Goal: Task Accomplishment & Management: Manage account settings

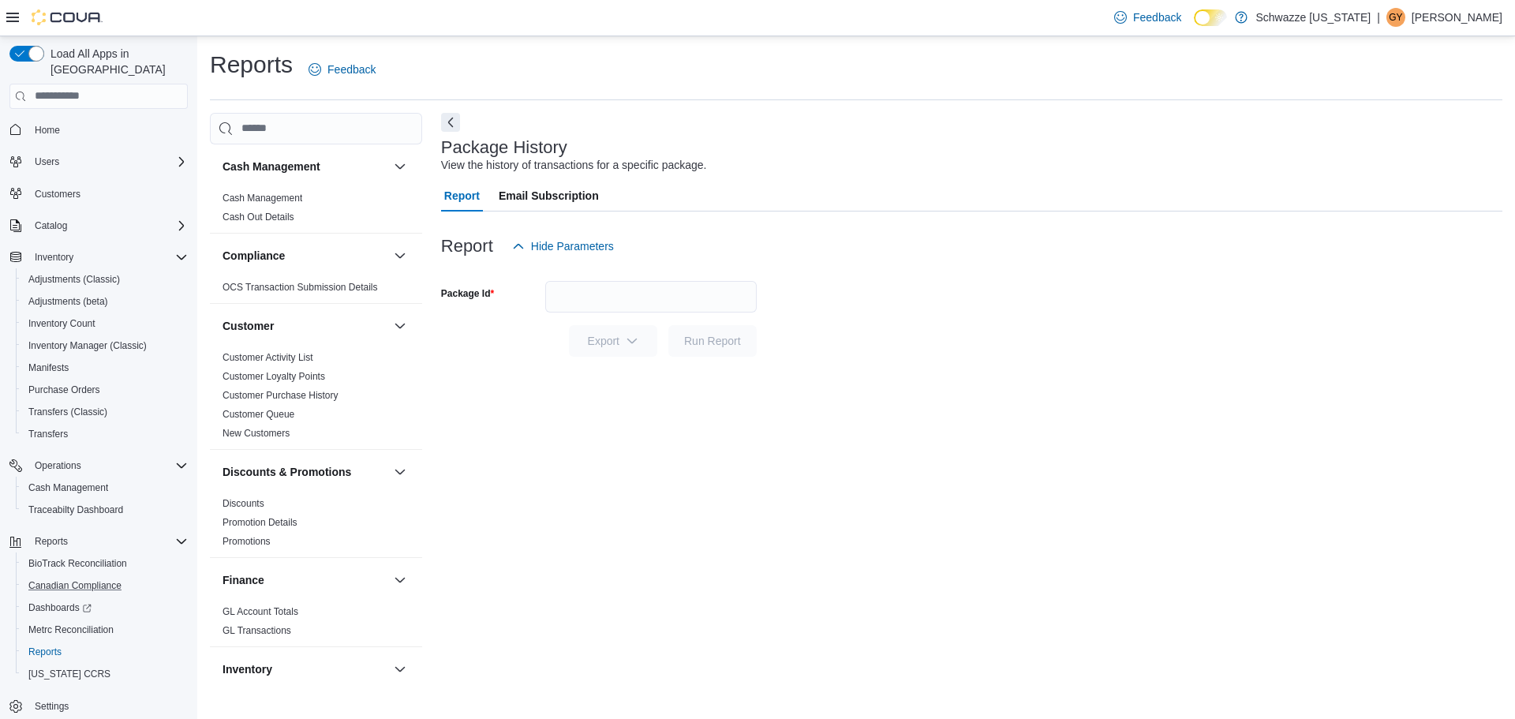
scroll to position [7, 0]
click at [52, 638] on span "Reports" at bounding box center [44, 644] width 33 height 13
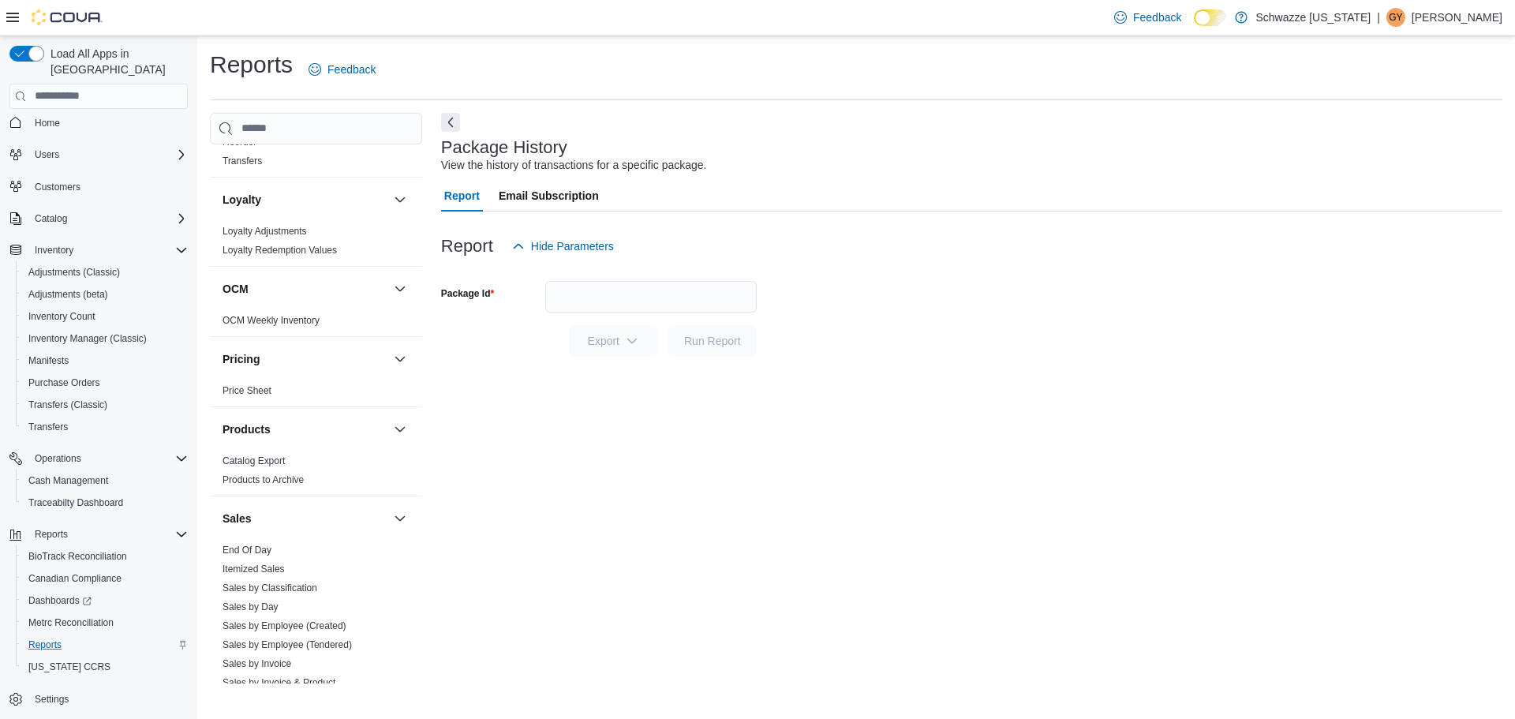
scroll to position [789, 0]
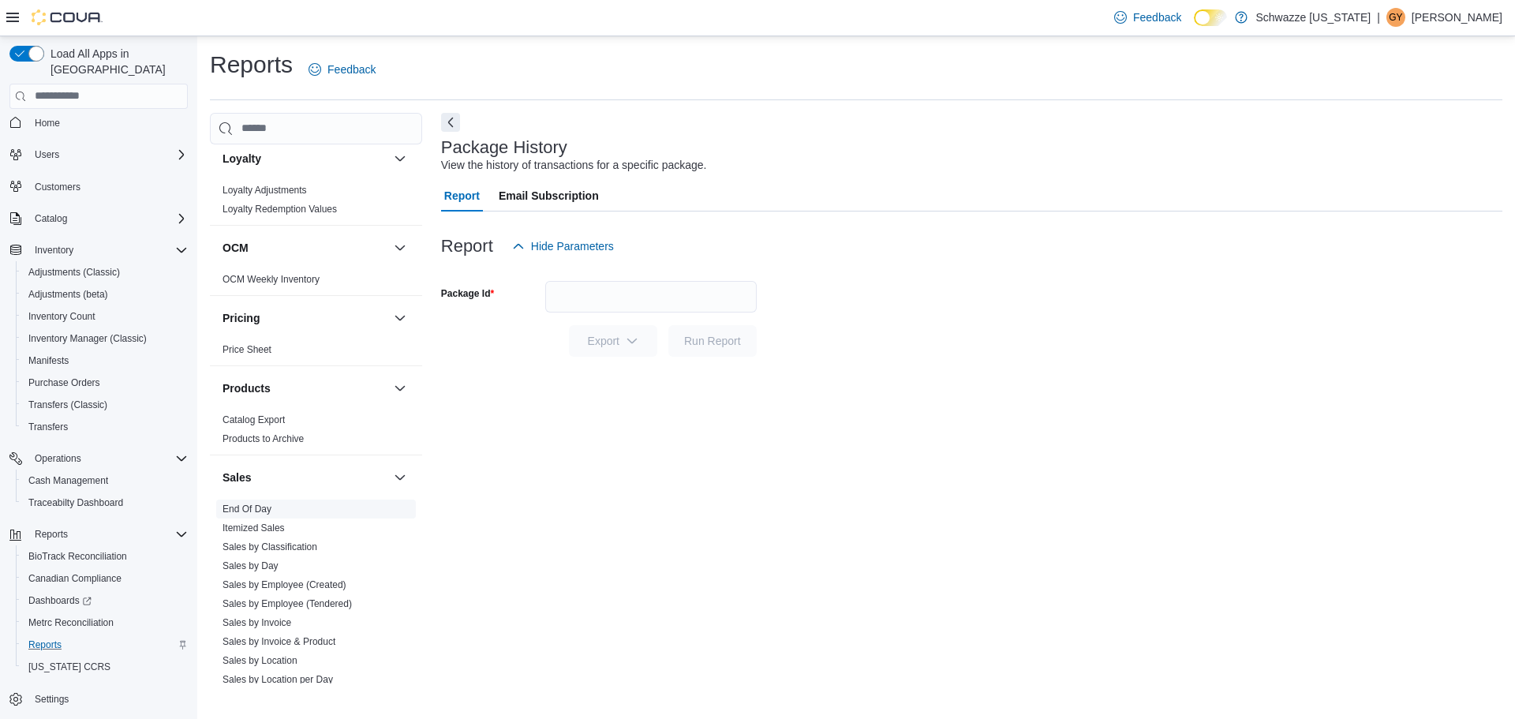
click at [253, 506] on link "End Of Day" at bounding box center [247, 509] width 49 height 11
click at [586, 345] on div "All Locations" at bounding box center [651, 335] width 212 height 32
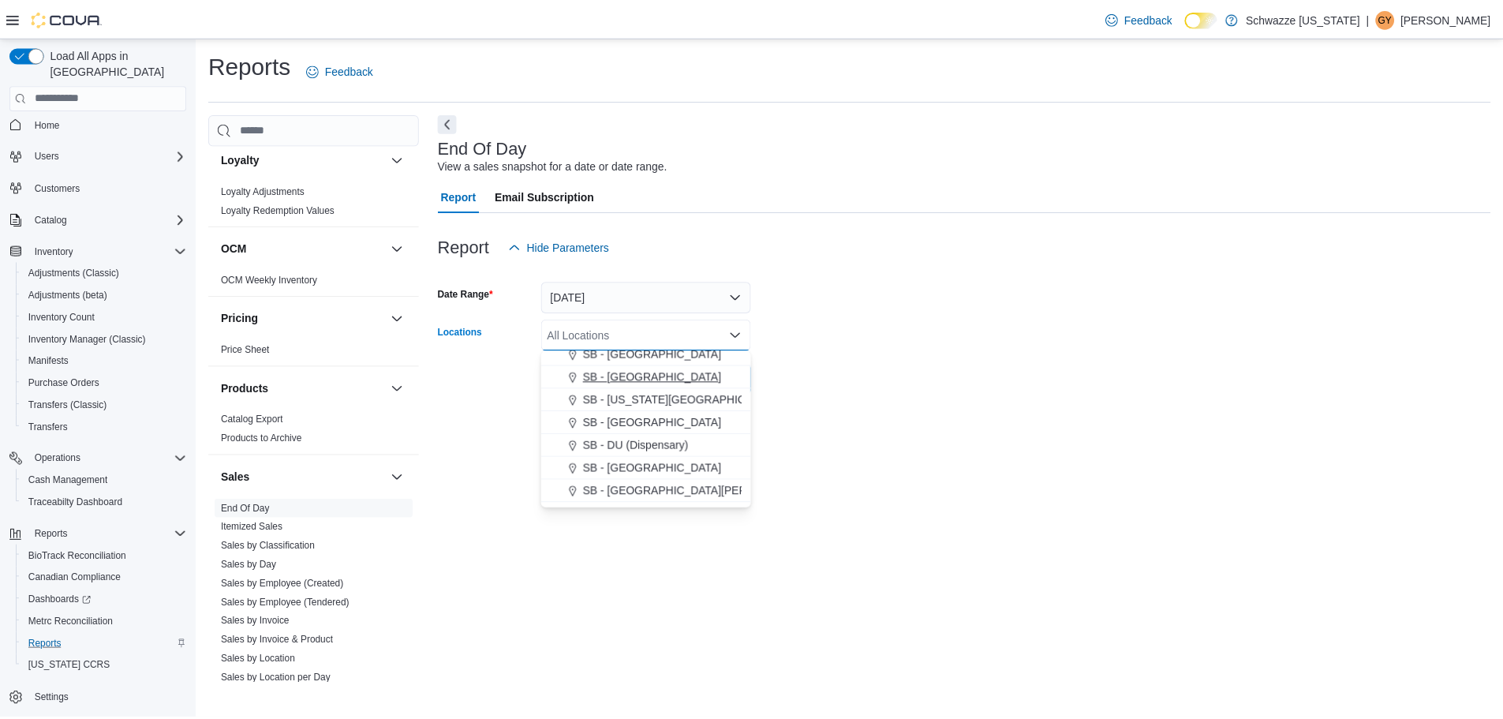
scroll to position [158, 0]
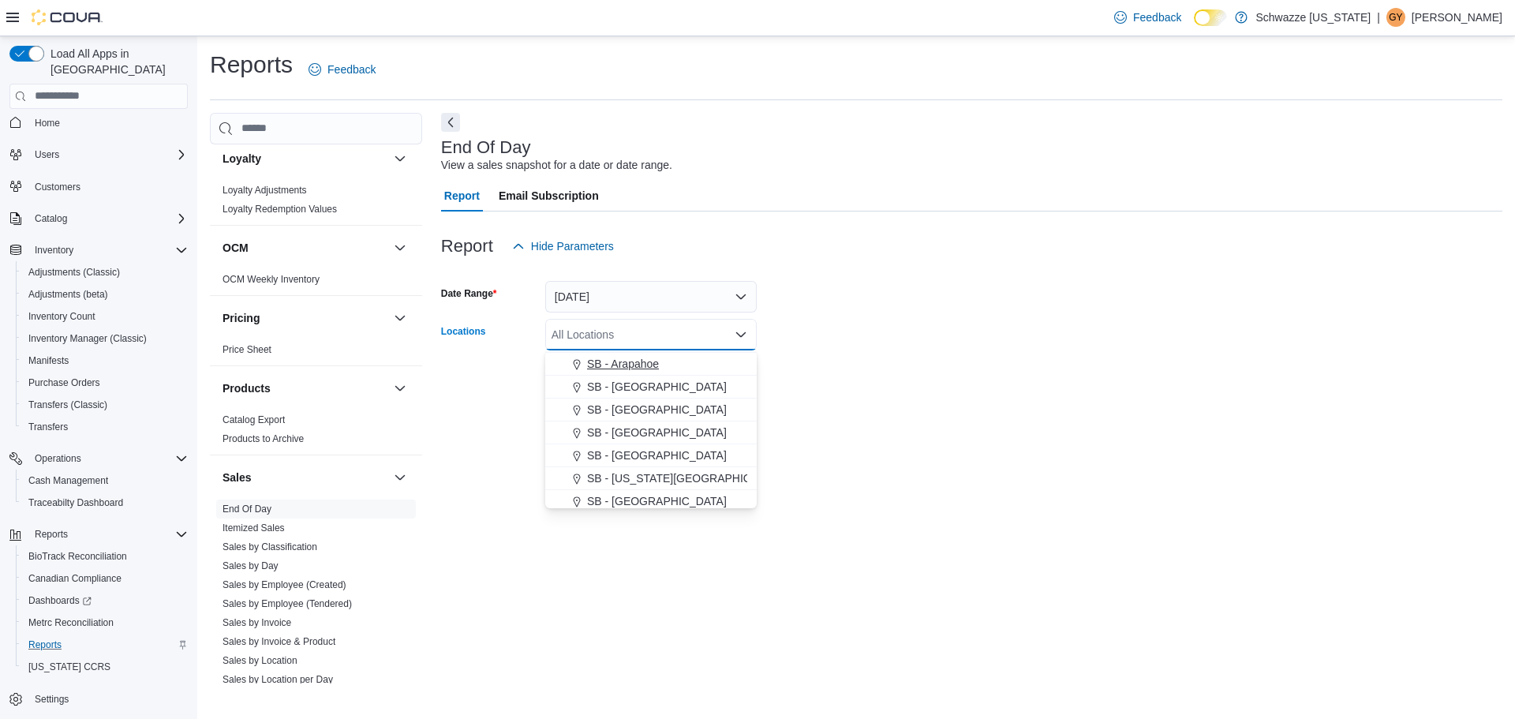
click at [660, 365] on div "SB - Arapahoe" at bounding box center [651, 364] width 193 height 16
click at [743, 294] on button "Today" at bounding box center [651, 297] width 212 height 32
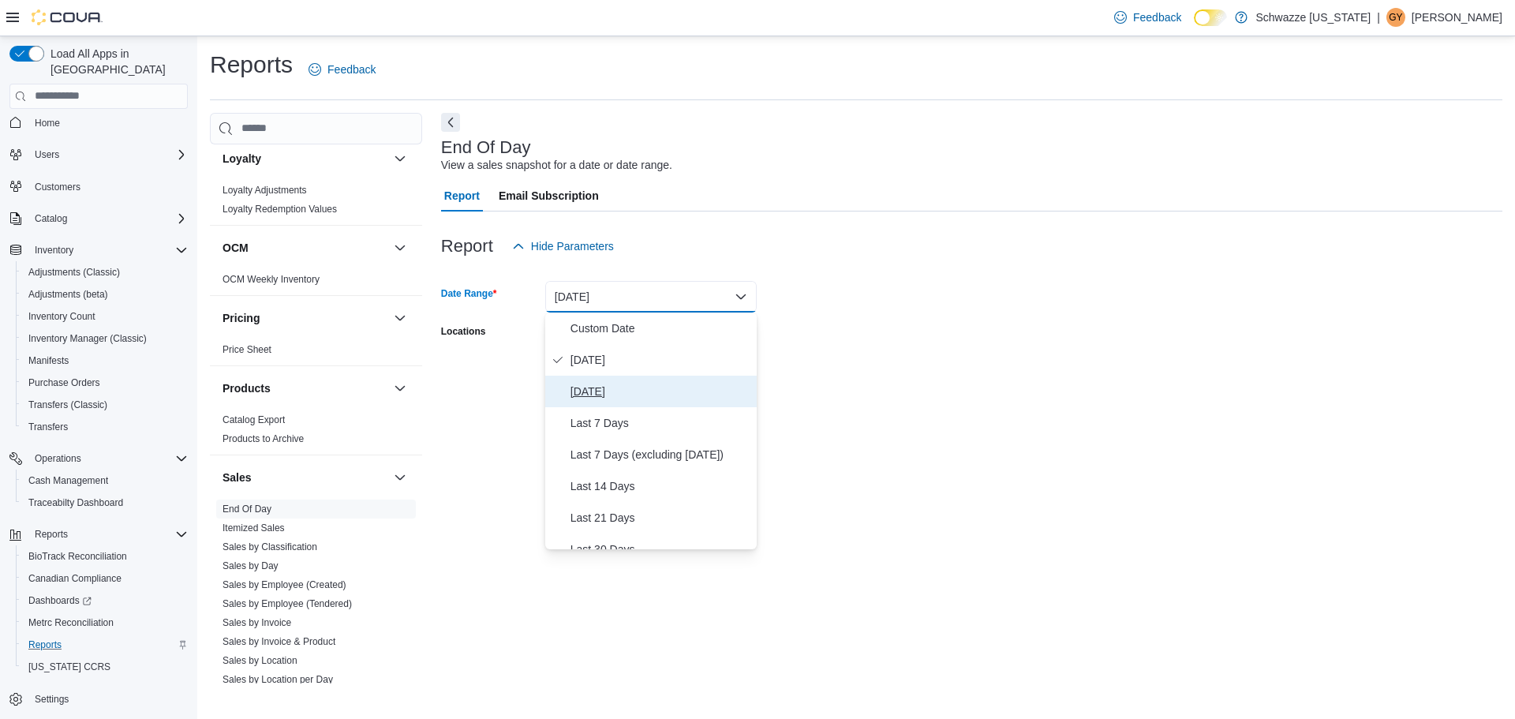
click at [672, 387] on span "Yesterday" at bounding box center [661, 391] width 180 height 19
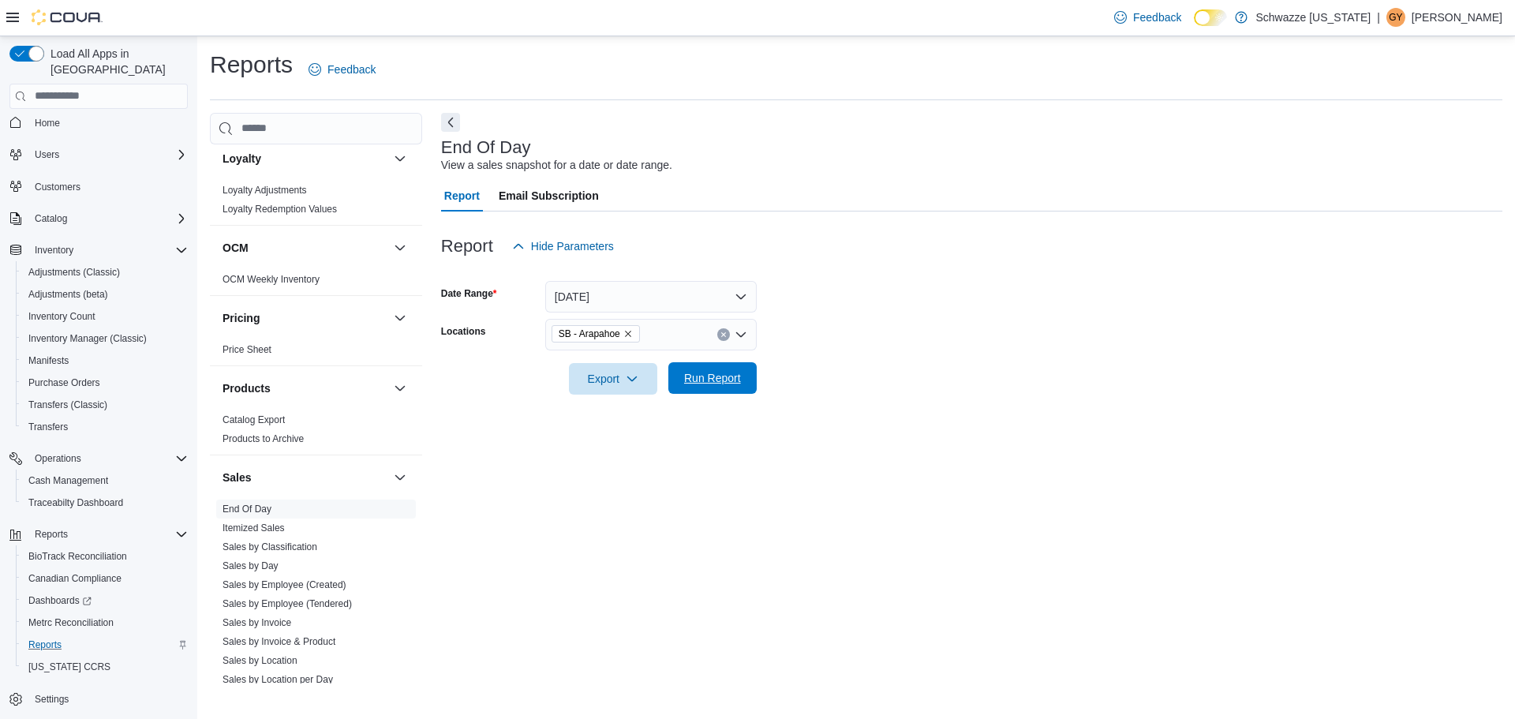
click at [697, 374] on span "Run Report" at bounding box center [712, 378] width 57 height 16
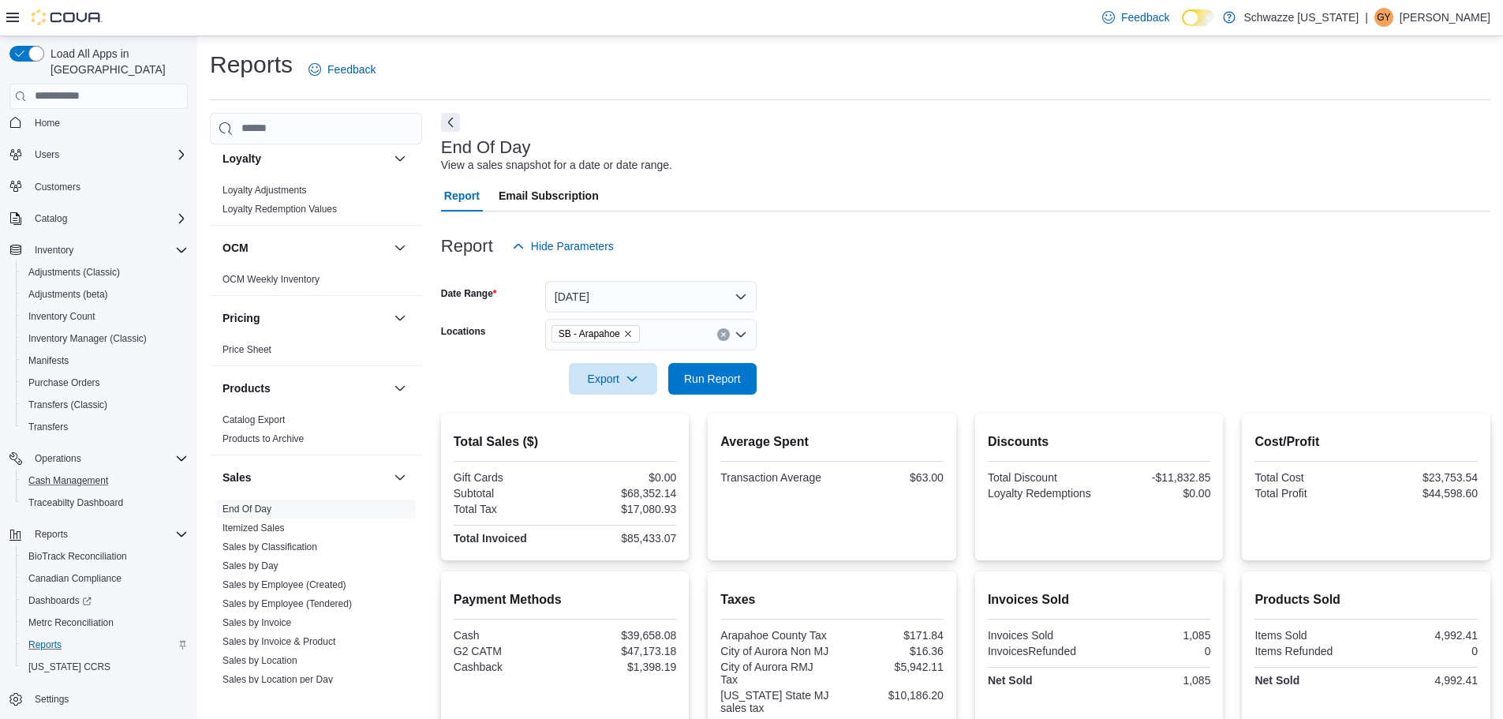
click at [62, 470] on button "Cash Management" at bounding box center [105, 481] width 178 height 22
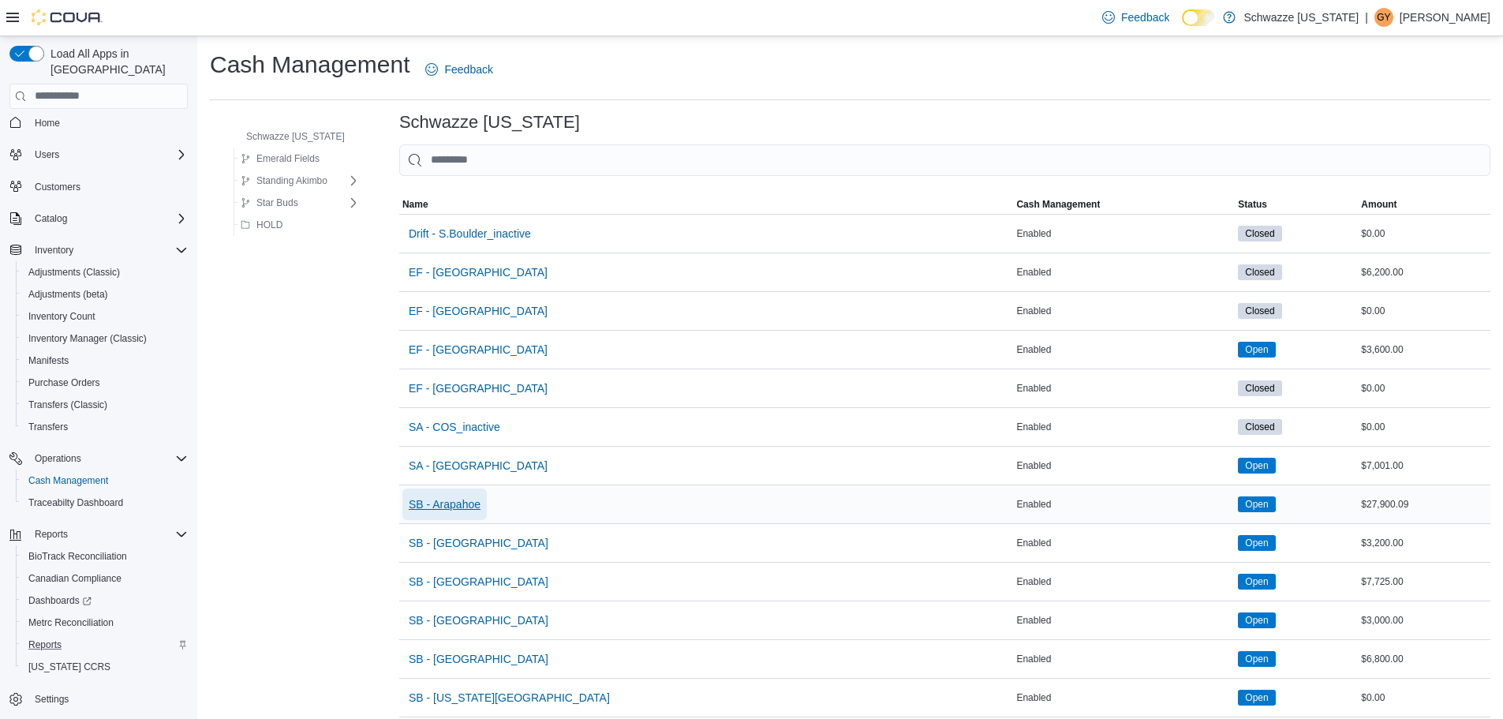
click at [468, 503] on span "SB - Arapahoe" at bounding box center [445, 504] width 72 height 16
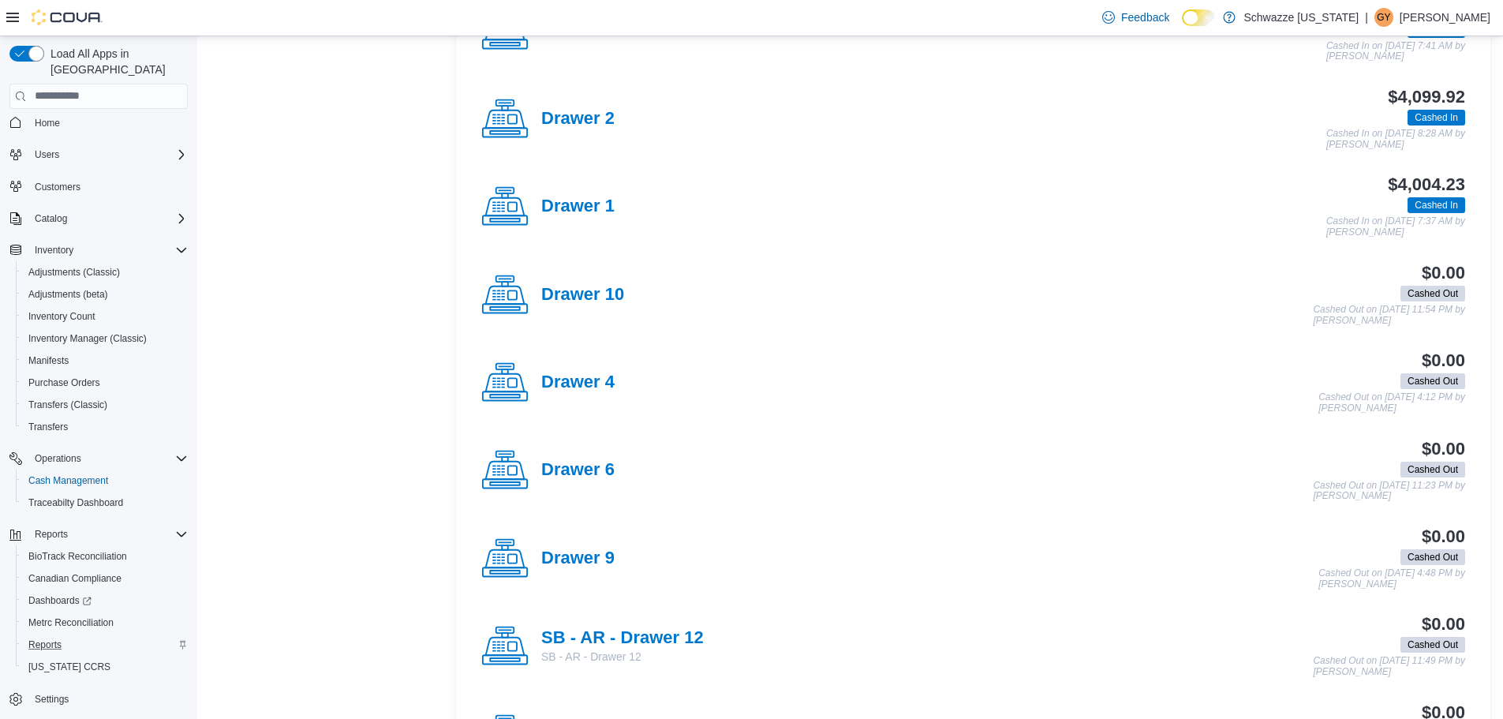
scroll to position [789, 0]
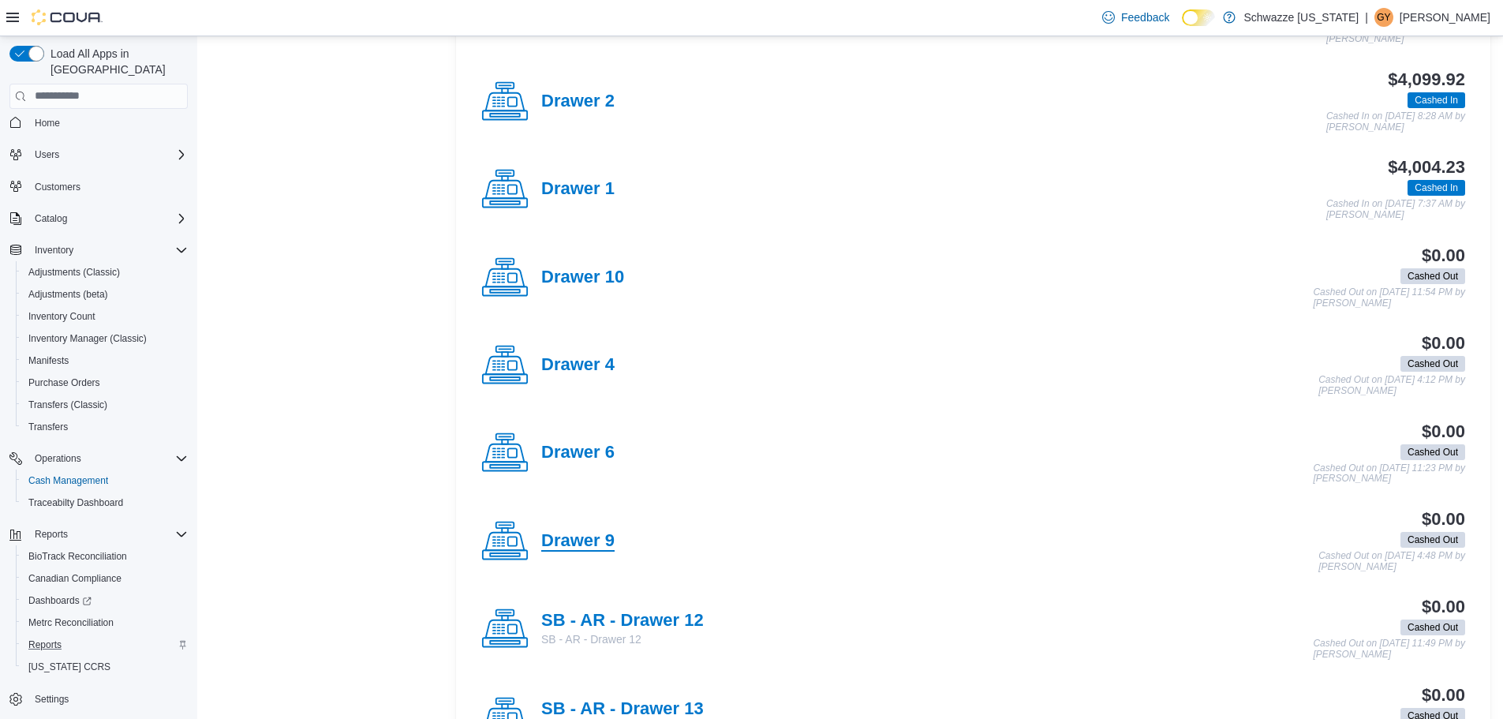
click at [603, 540] on h4 "Drawer 9" at bounding box center [577, 541] width 73 height 21
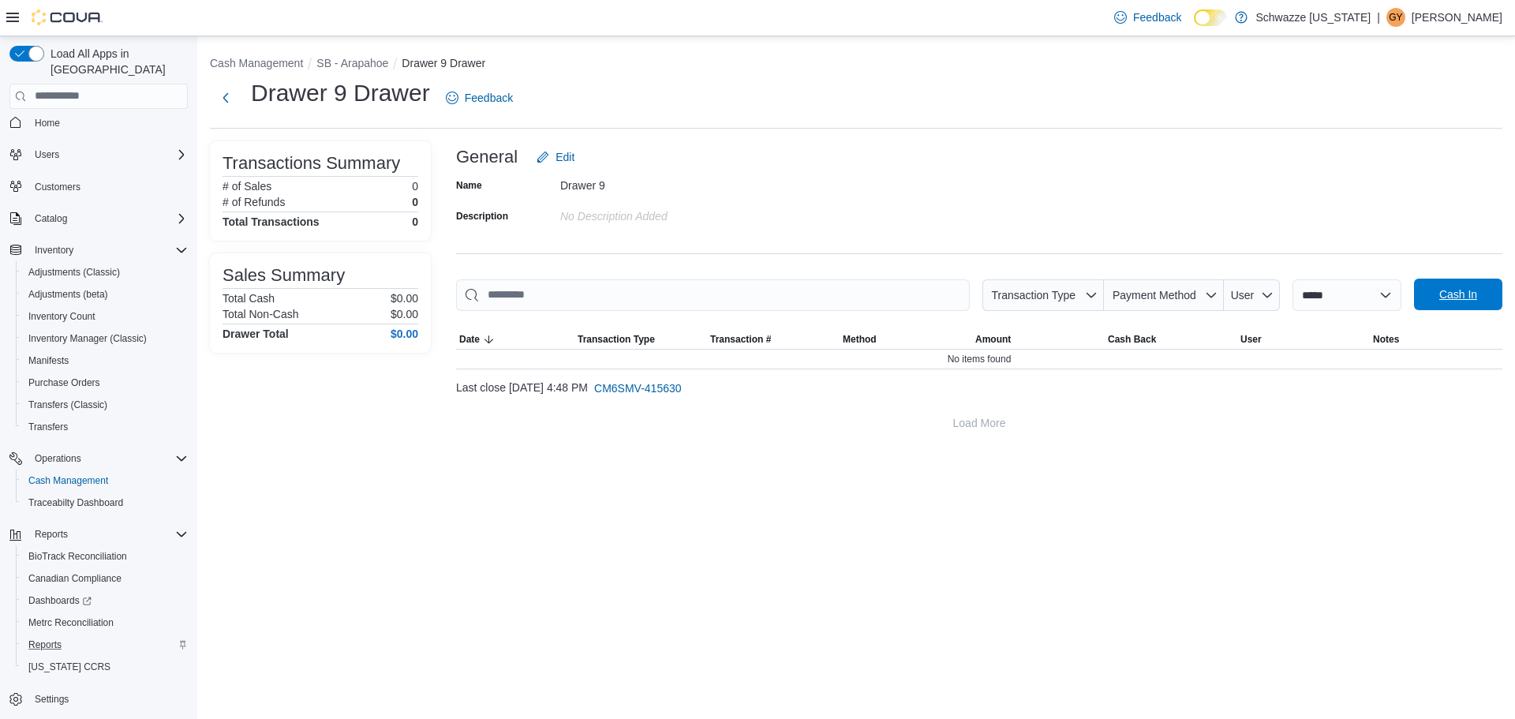
click at [1427, 288] on span "Cash In" at bounding box center [1458, 295] width 69 height 32
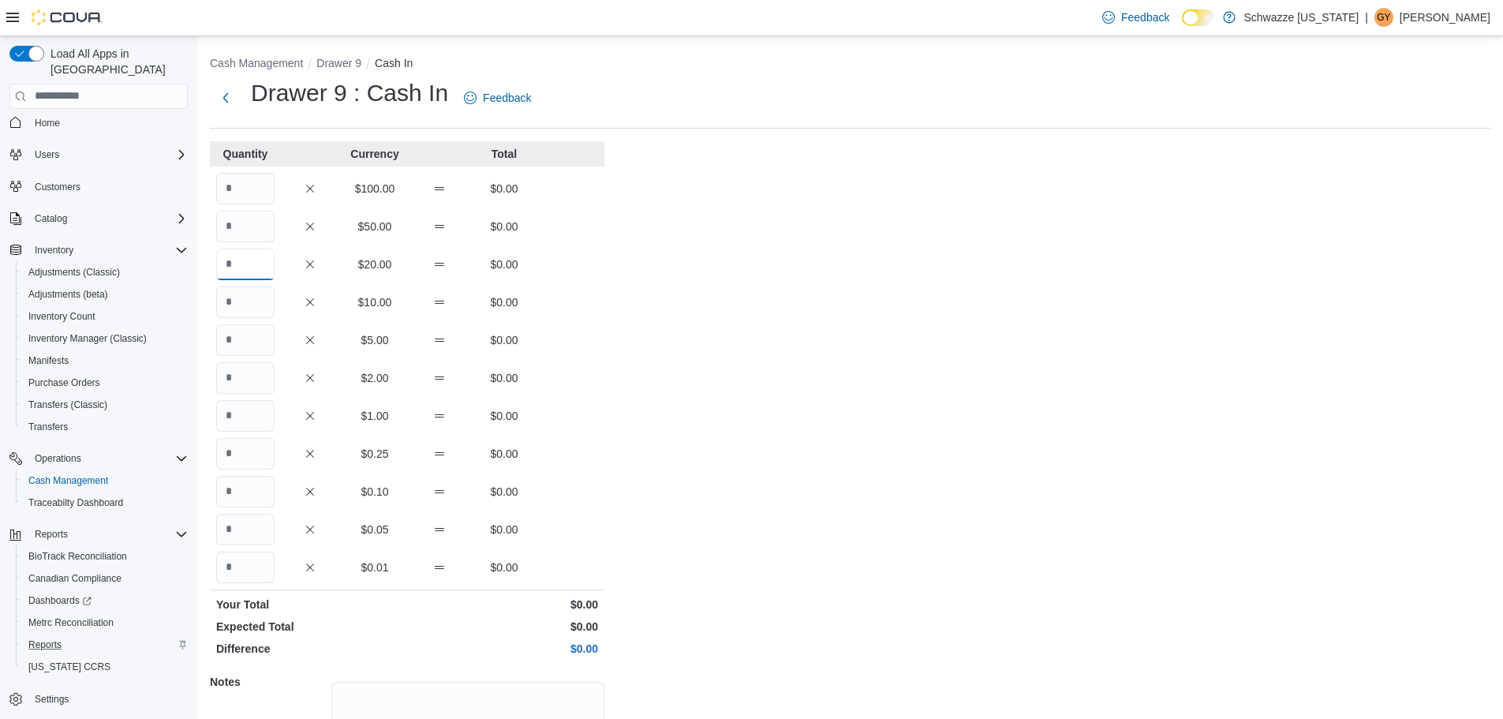
click at [262, 253] on input "Quantity" at bounding box center [245, 265] width 58 height 32
type input "*"
click at [238, 303] on input "Quantity" at bounding box center [245, 302] width 58 height 32
type input "*"
click at [245, 339] on input "Quantity" at bounding box center [245, 340] width 58 height 32
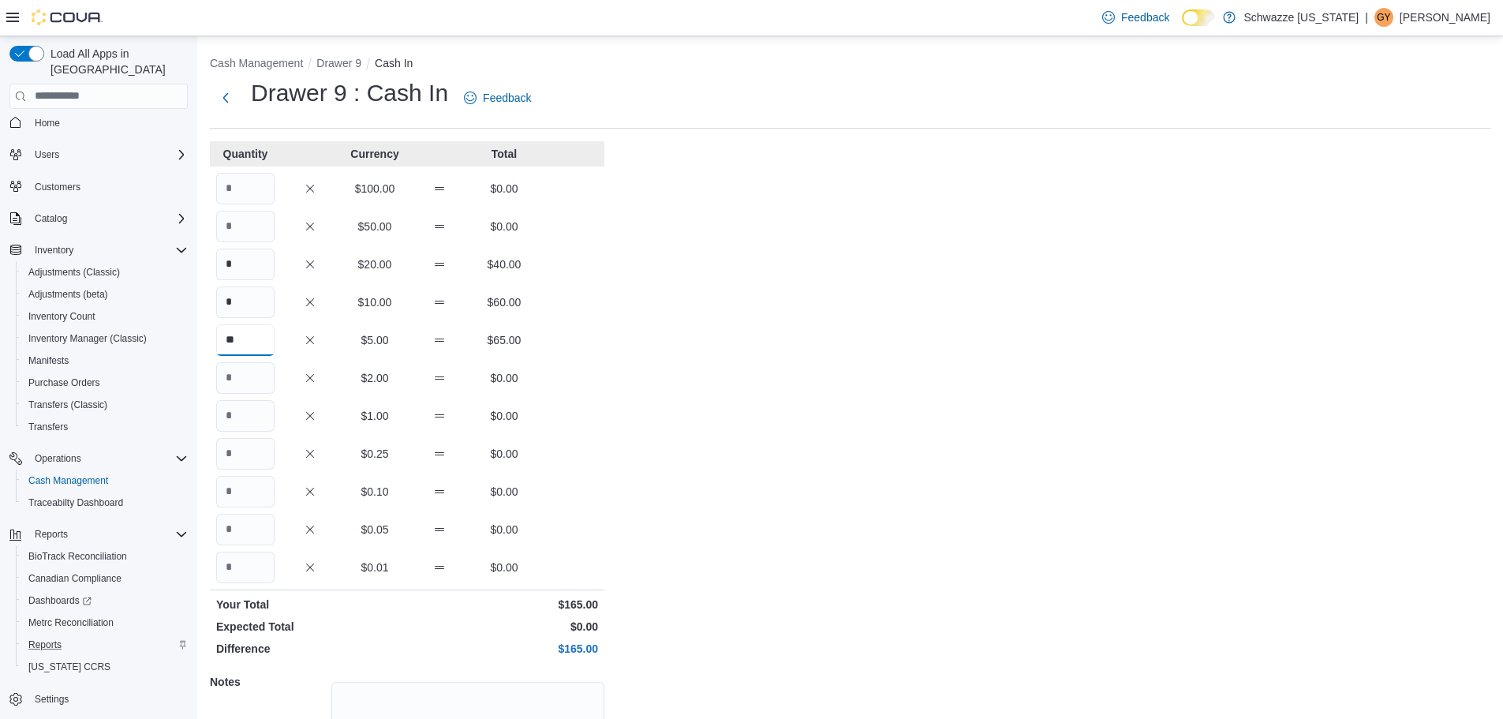
type input "**"
click at [233, 419] on input "Quantity" at bounding box center [245, 416] width 58 height 32
type input "**"
click at [261, 557] on input "Quantity" at bounding box center [245, 568] width 58 height 32
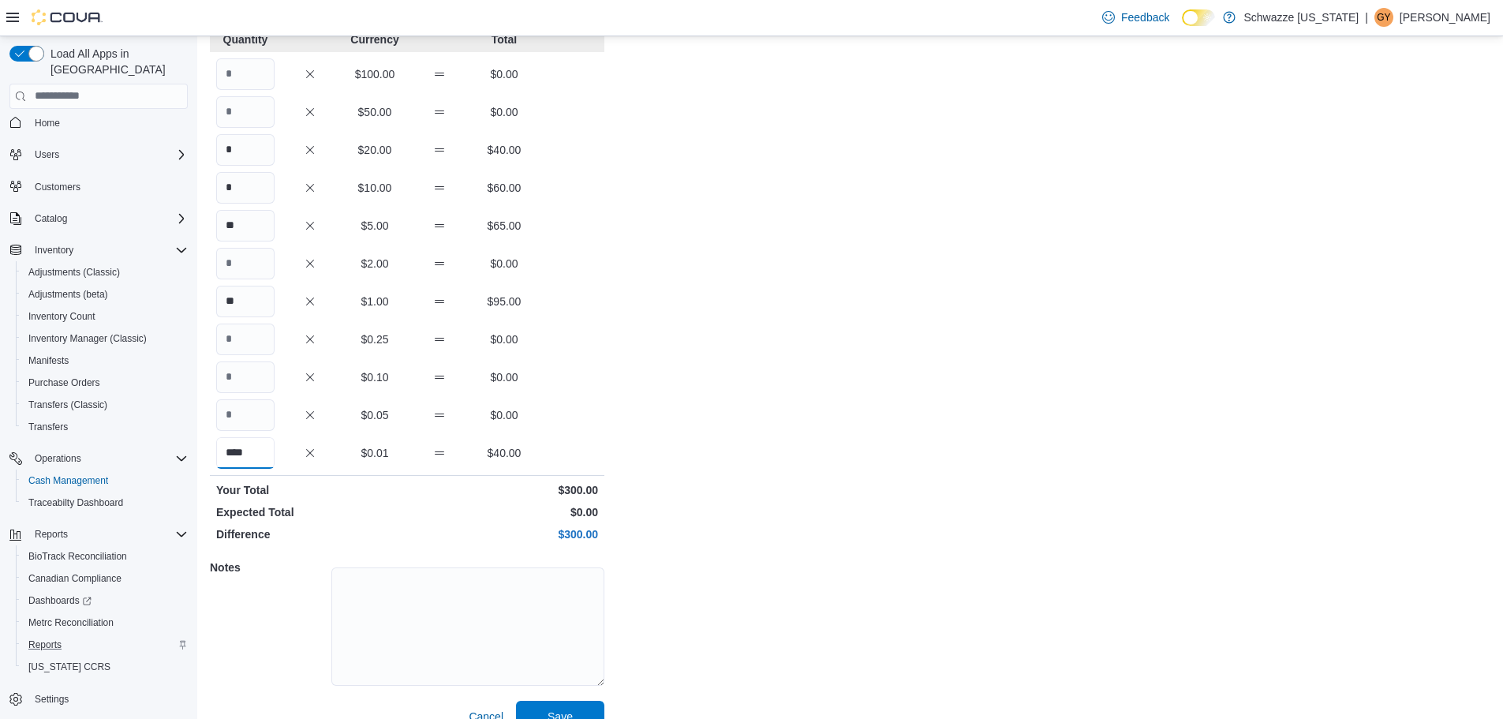
scroll to position [140, 0]
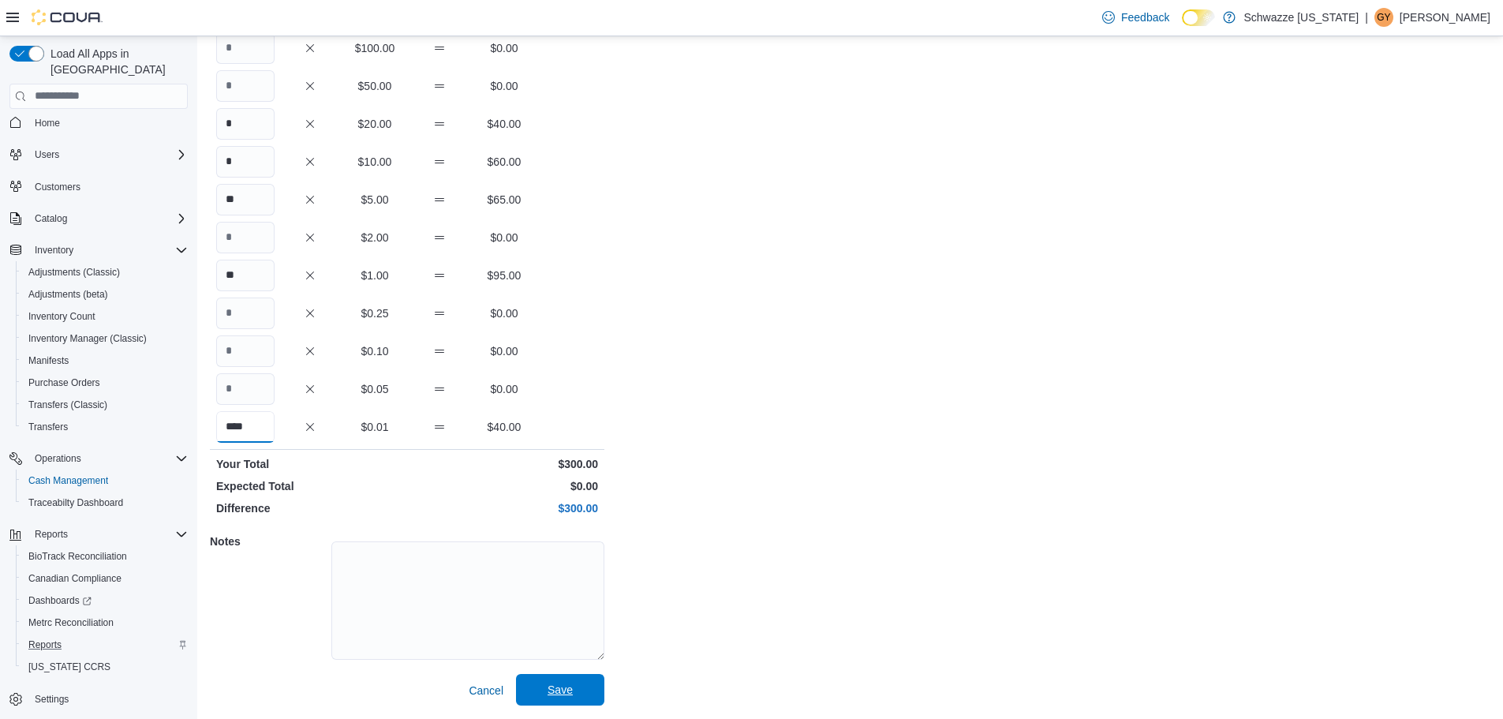
type input "****"
click at [584, 688] on span "Save" at bounding box center [560, 690] width 69 height 32
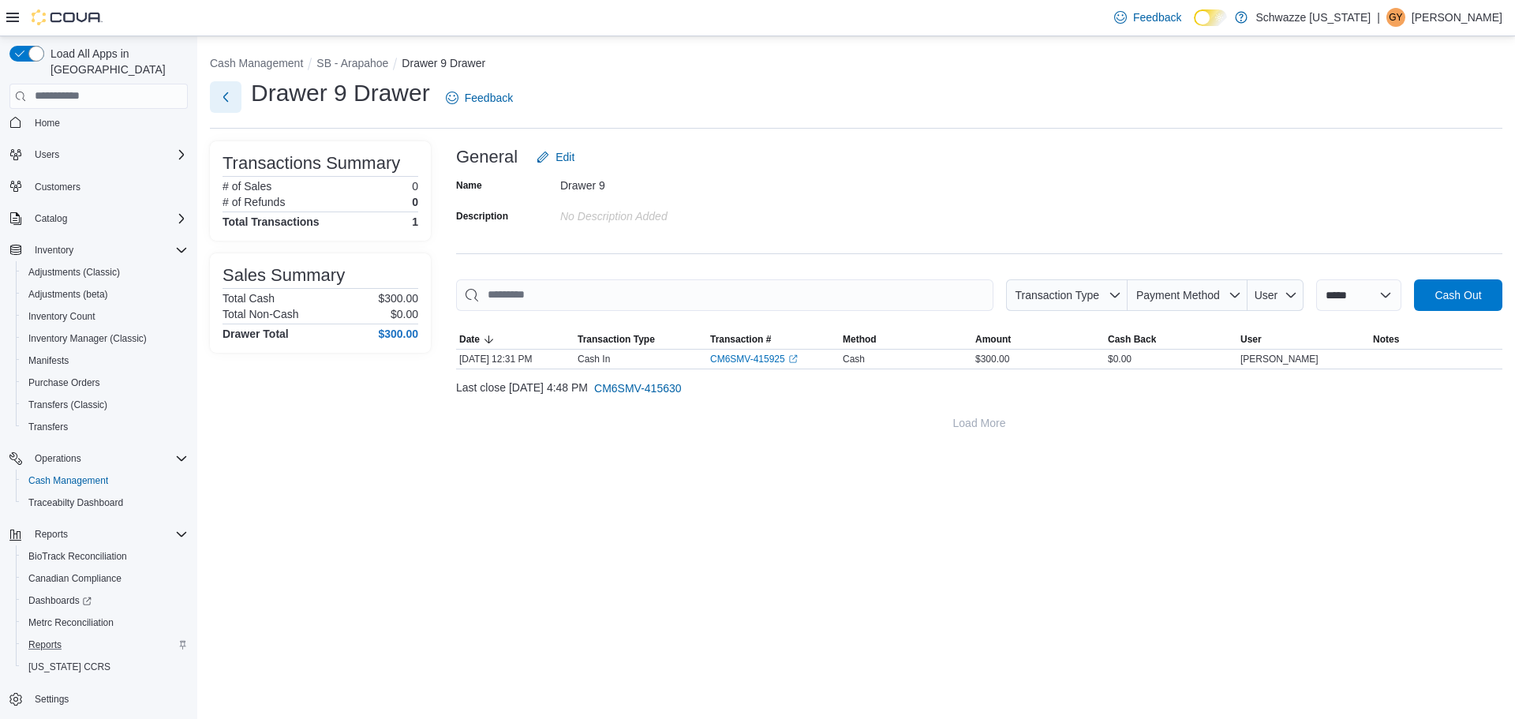
click at [230, 112] on button "Next" at bounding box center [226, 97] width 32 height 32
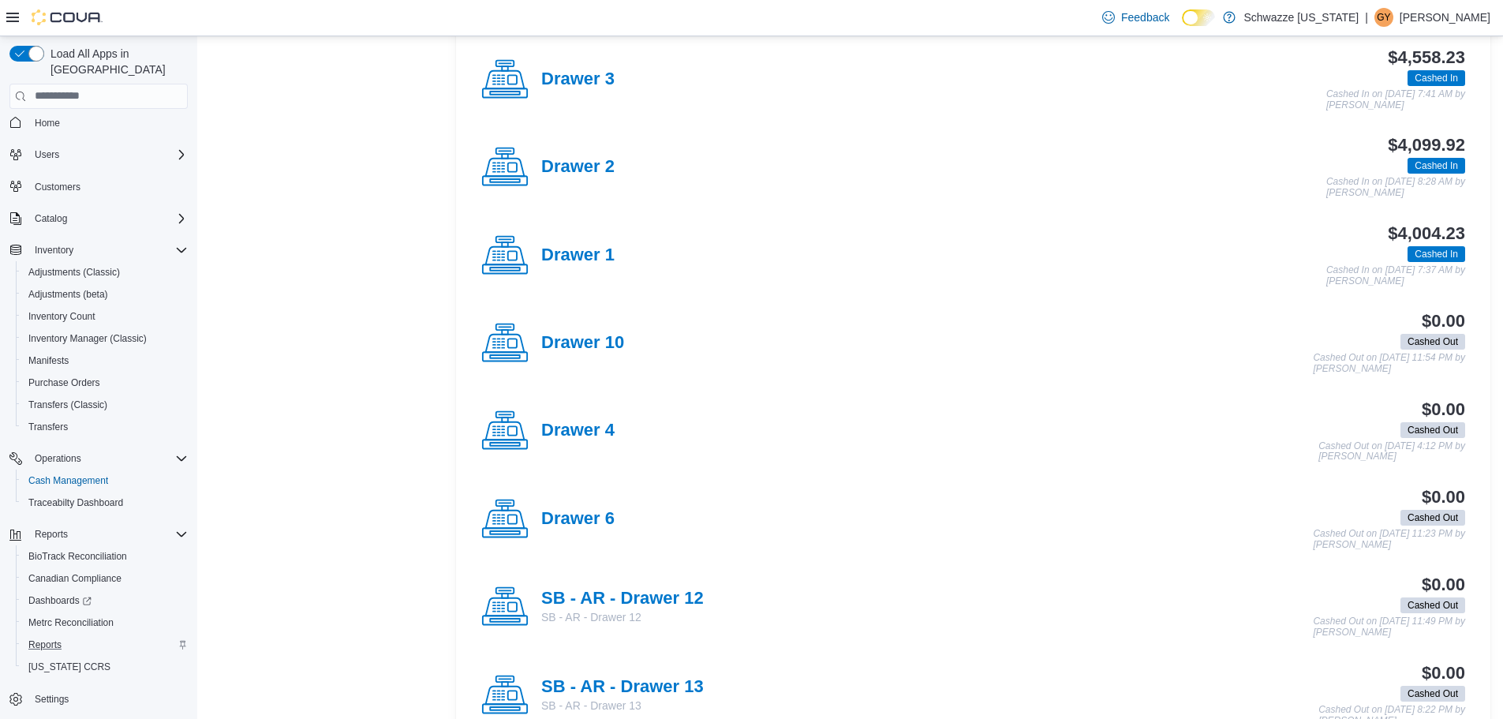
scroll to position [868, 0]
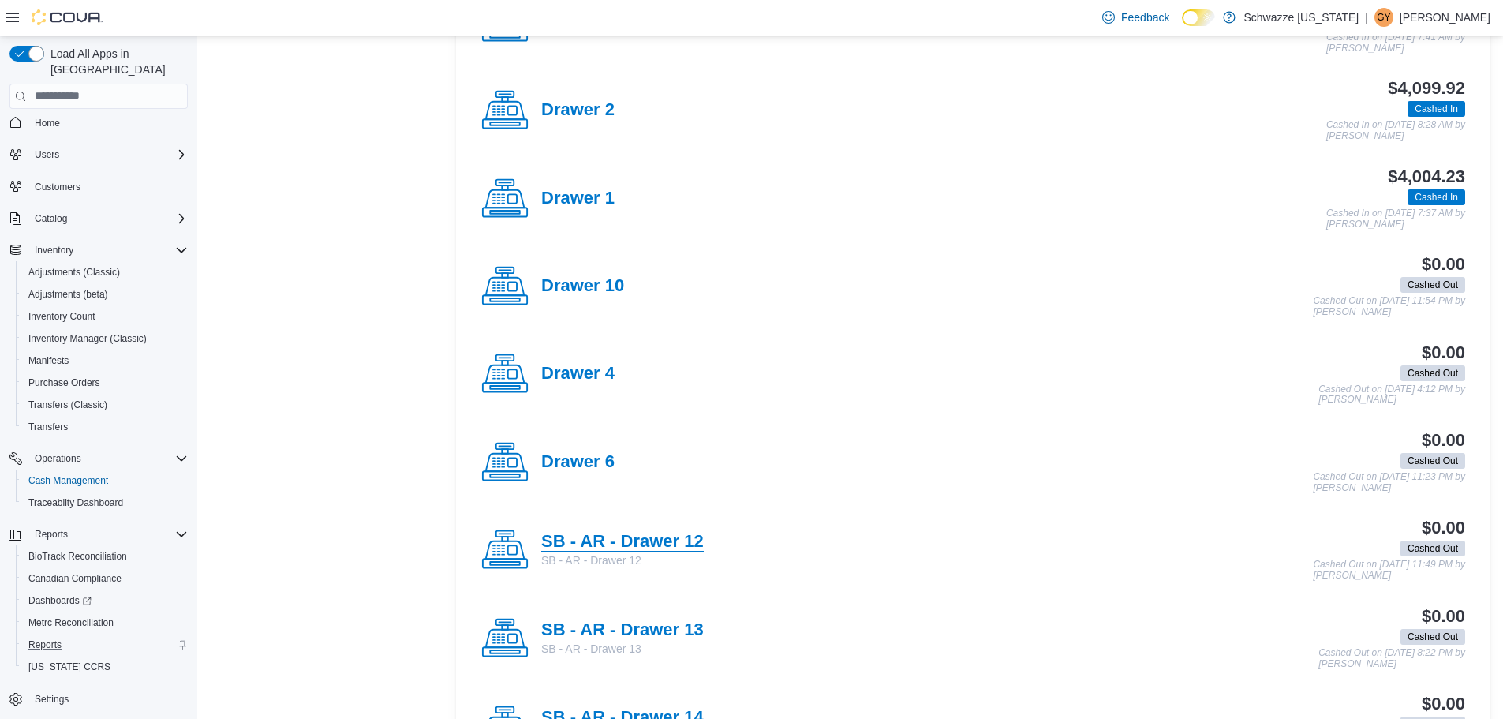
click at [678, 549] on h4 "SB - AR - Drawer 12" at bounding box center [622, 542] width 163 height 21
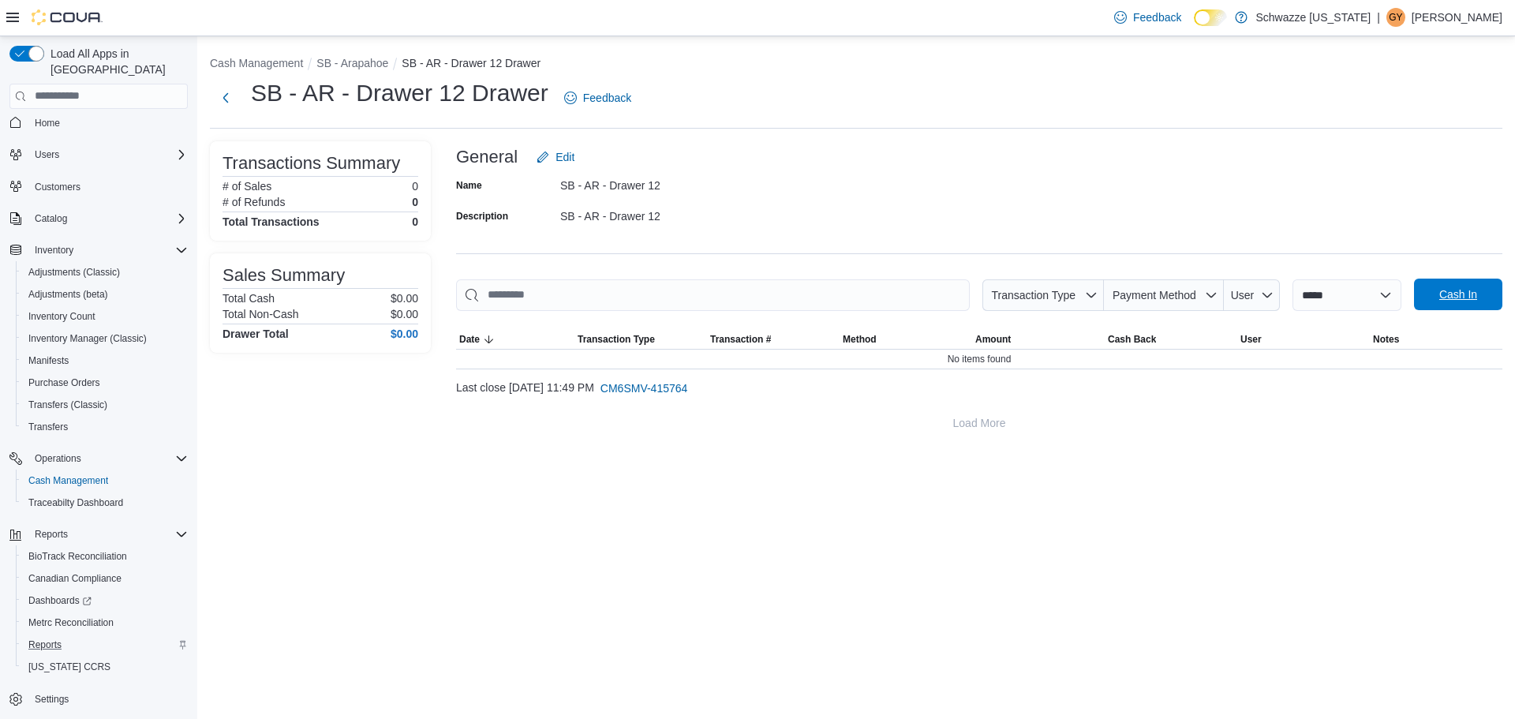
click at [1459, 288] on span "Cash In" at bounding box center [1458, 294] width 38 height 16
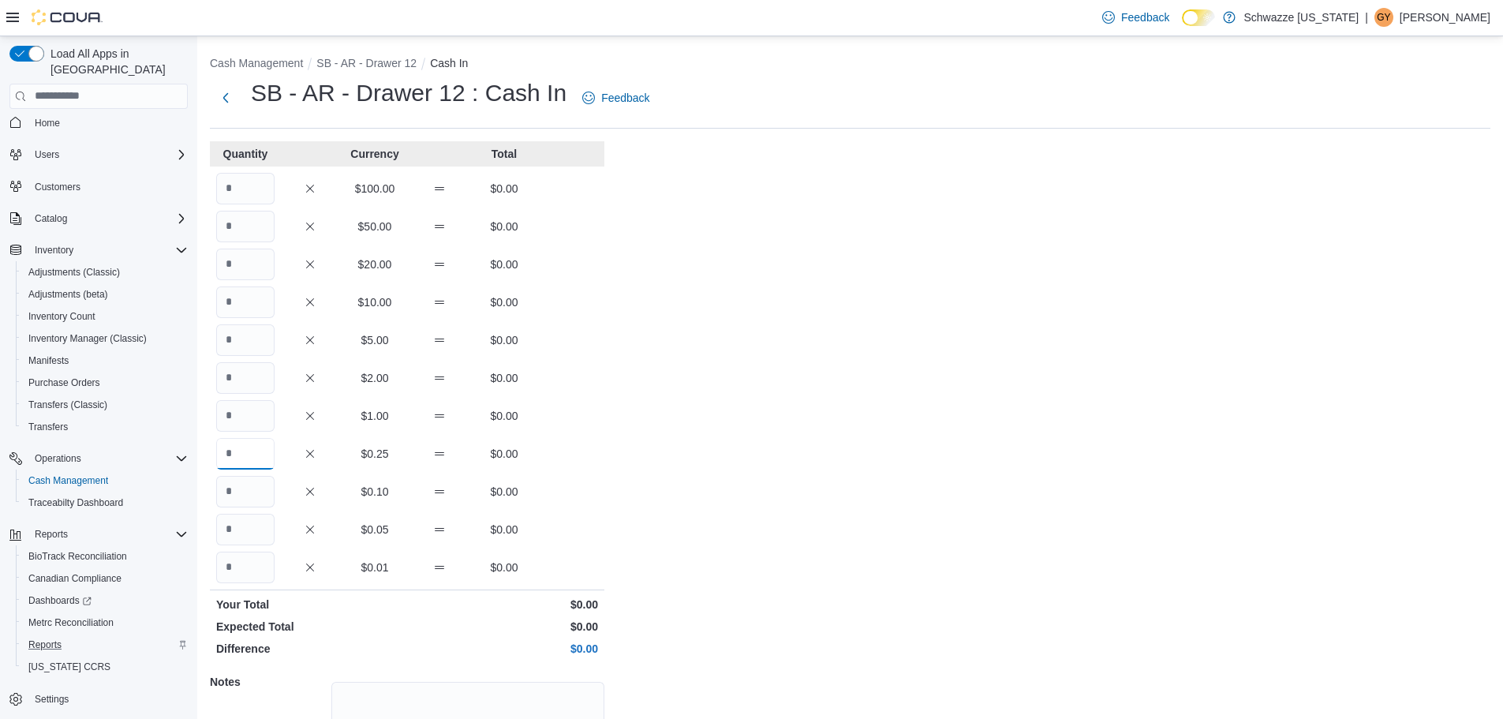
click at [248, 451] on input "Quantity" at bounding box center [245, 454] width 58 height 32
click at [258, 427] on input "Quantity" at bounding box center [245, 416] width 58 height 32
click at [255, 196] on input "Quantity" at bounding box center [245, 189] width 58 height 32
type input "*"
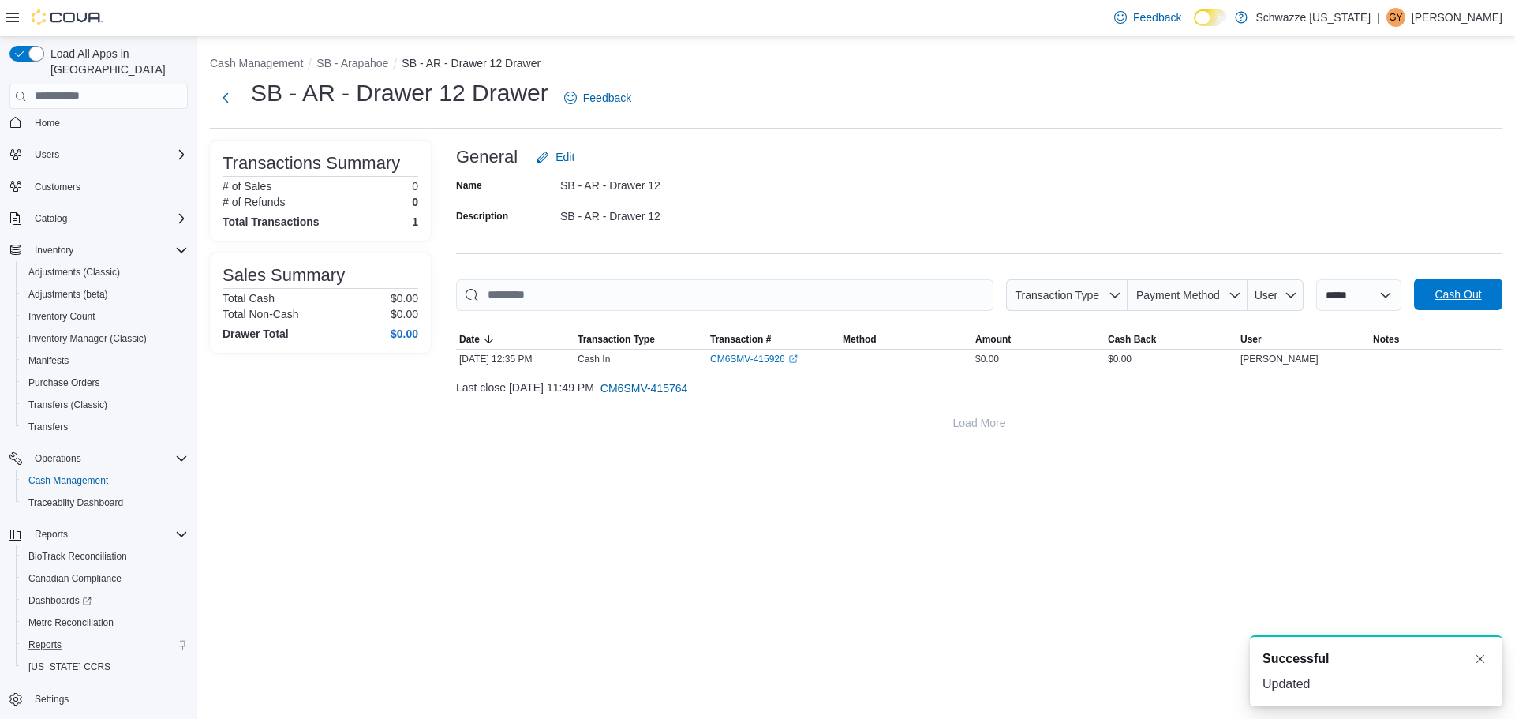
click at [1473, 298] on span "Cash Out" at bounding box center [1458, 294] width 47 height 16
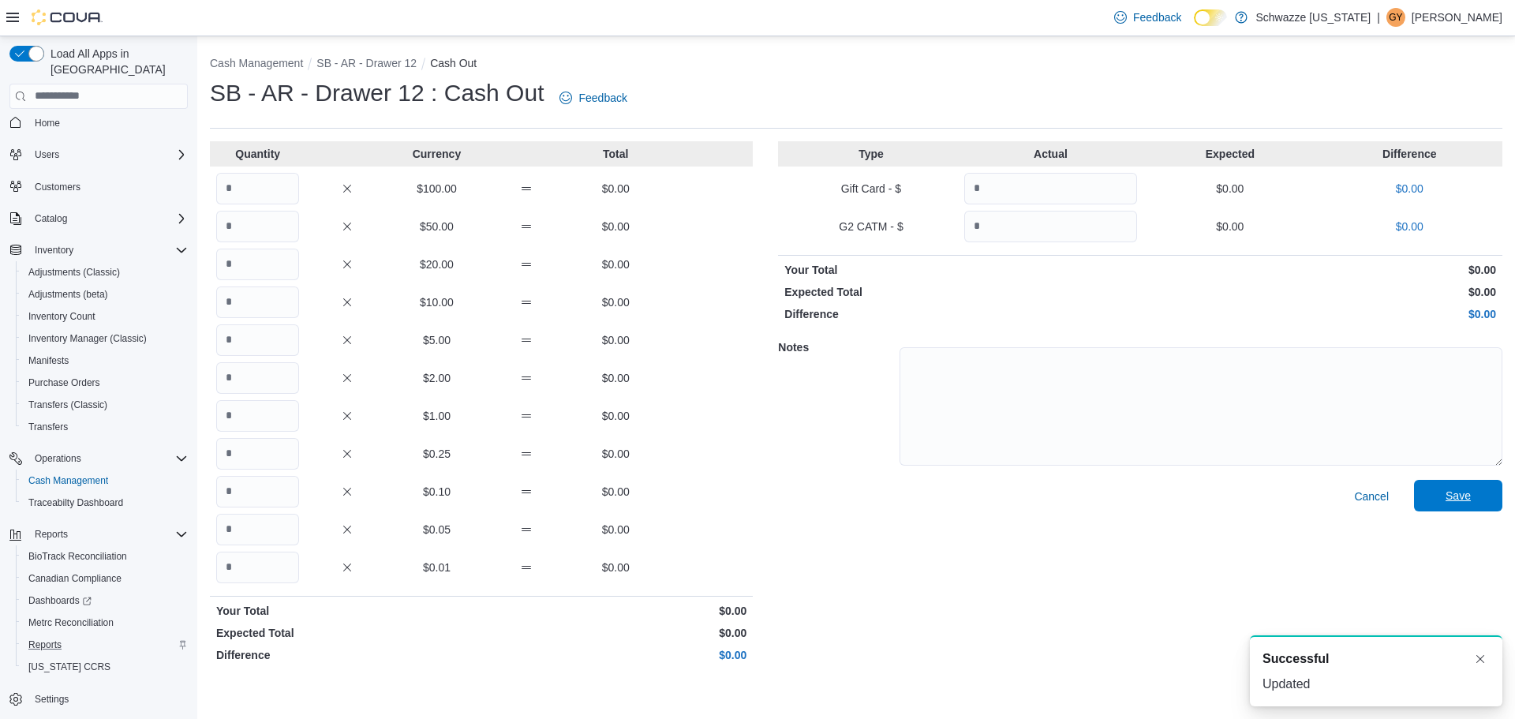
click at [1446, 483] on span "Save" at bounding box center [1458, 496] width 69 height 32
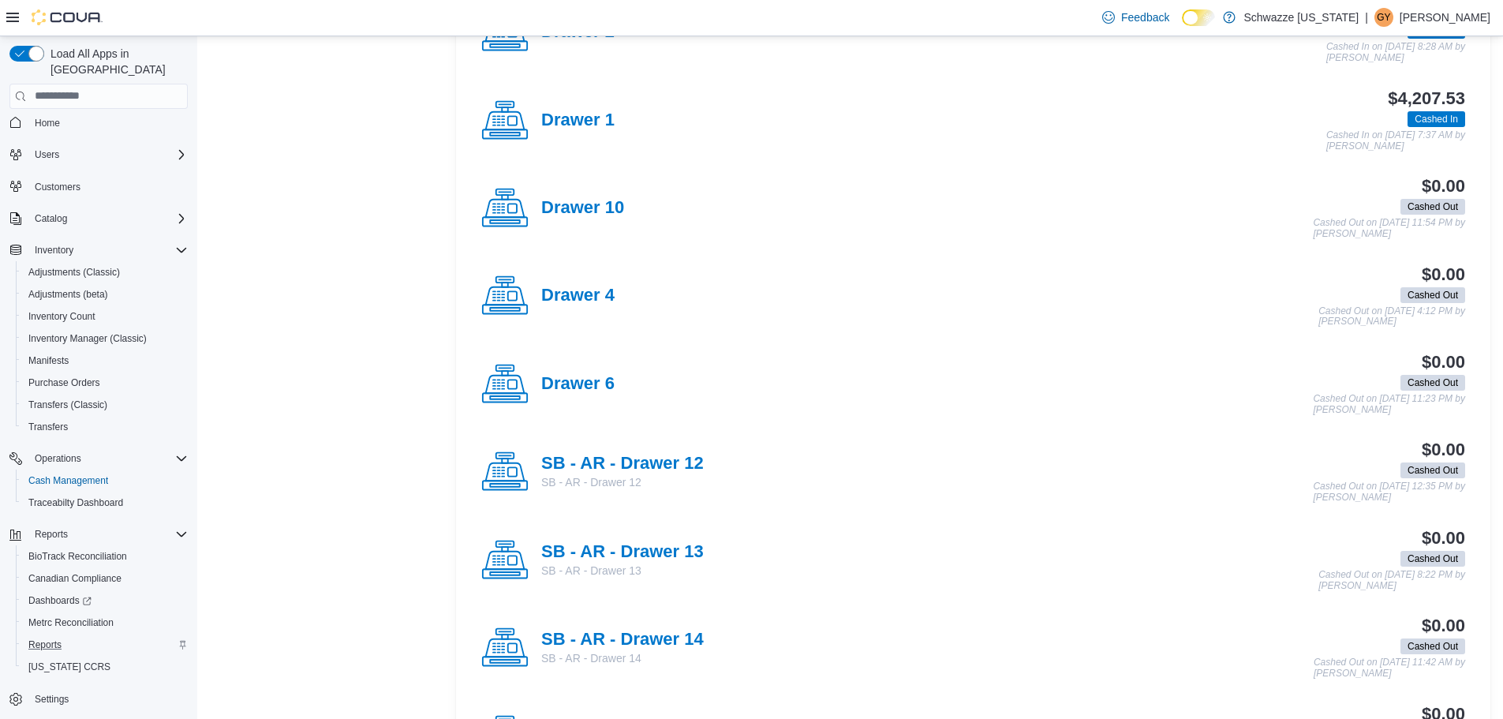
scroll to position [947, 0]
click at [641, 447] on div "SB - AR - Drawer 12 SB - AR - Drawer 12 $0.00 Cashed Out Cashed Out on October …" at bounding box center [973, 471] width 1009 height 88
click at [637, 454] on h4 "SB - AR - Drawer 12" at bounding box center [622, 463] width 163 height 21
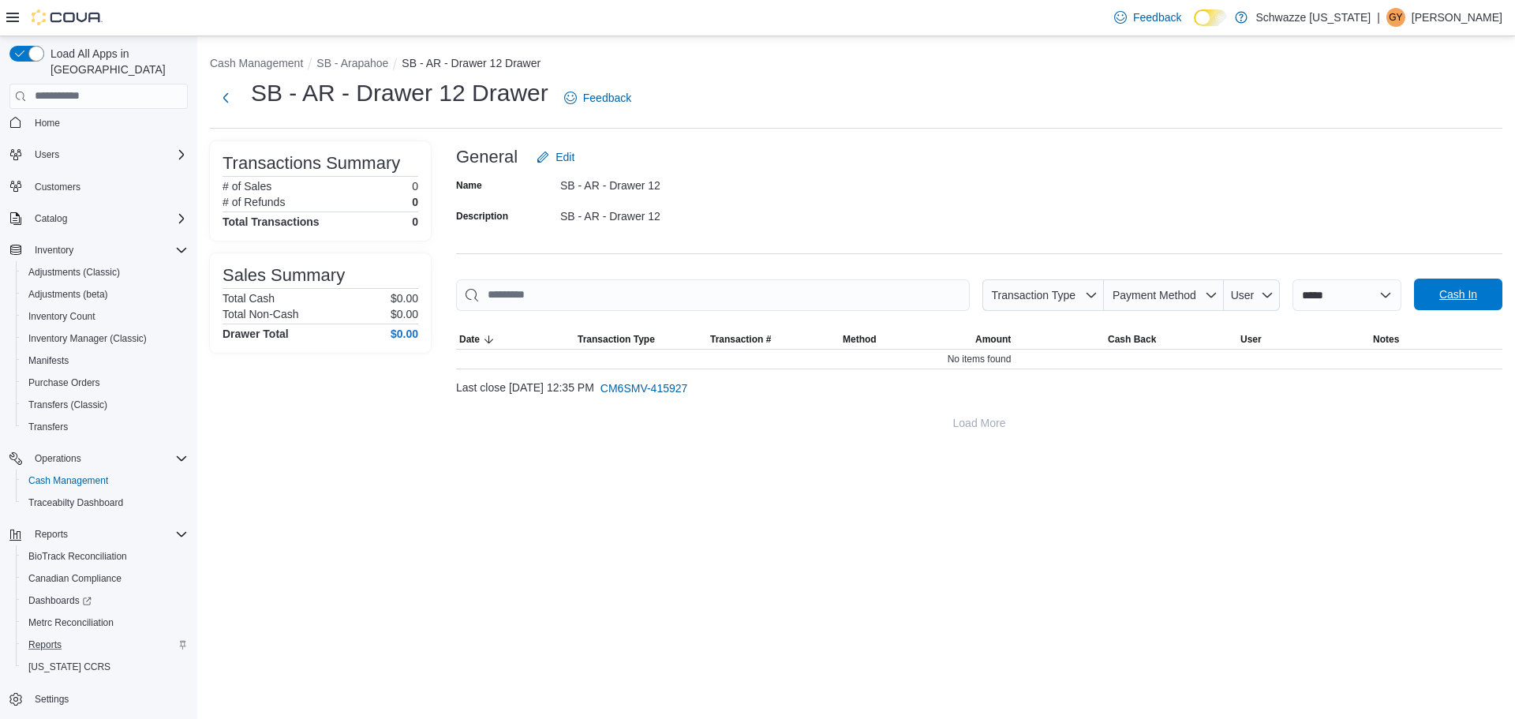
click at [1426, 298] on span "Cash In" at bounding box center [1458, 295] width 69 height 32
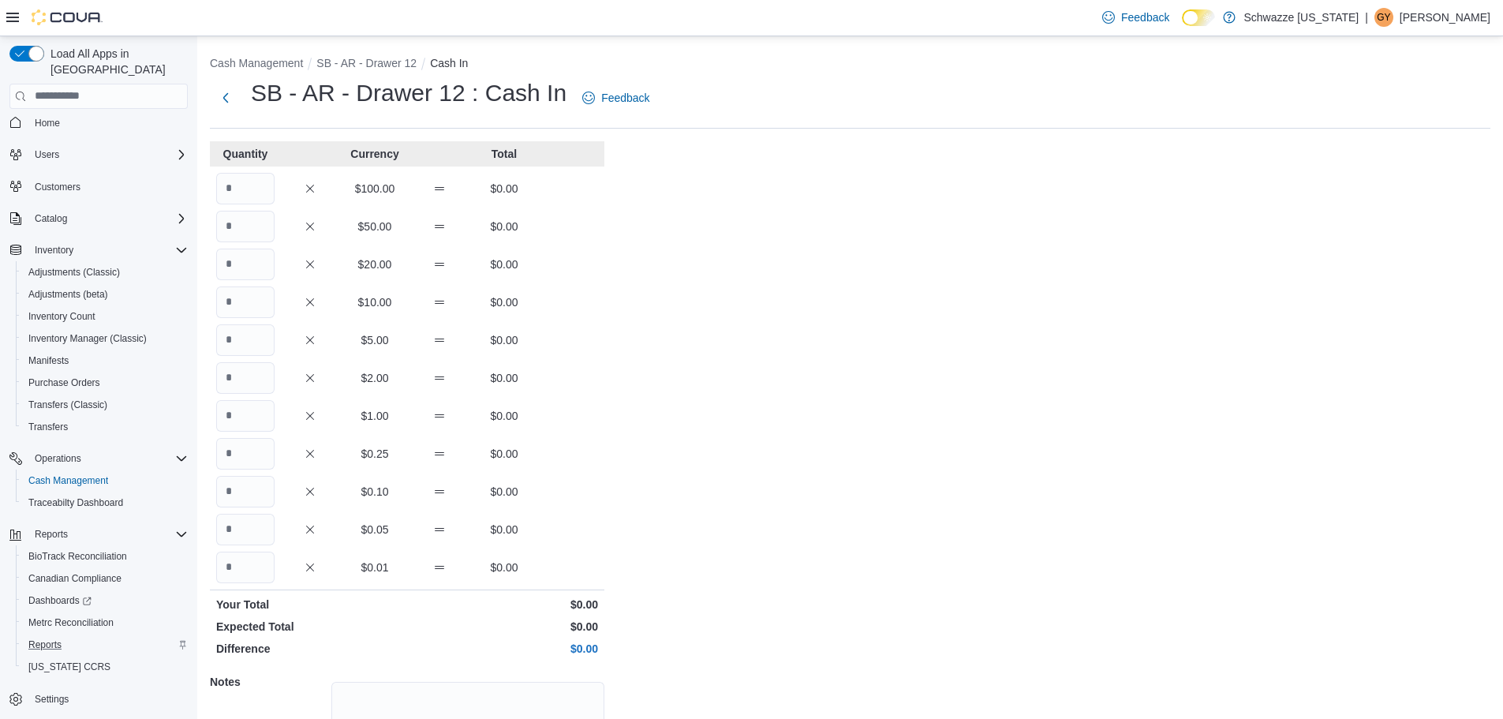
click at [260, 205] on div "Quantity Currency Total $100.00 $0.00 $50.00 $0.00 $20.00 $0.00 $10.00 $0.00 $5…" at bounding box center [407, 494] width 395 height 706
click at [260, 194] on input "Quantity" at bounding box center [245, 189] width 58 height 32
type input "*"
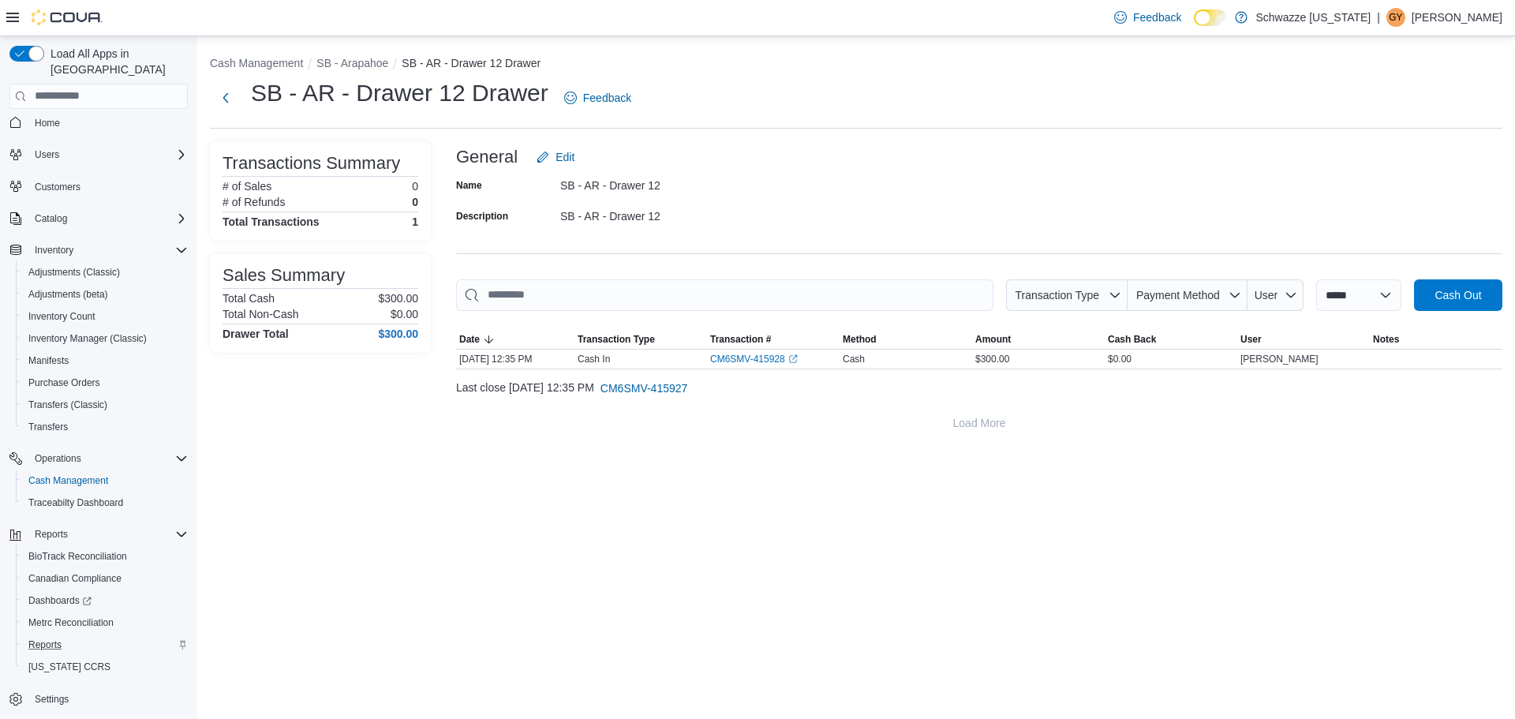
click at [1462, 17] on p "Garrett Yamashiro" at bounding box center [1457, 17] width 91 height 19
click at [1405, 159] on span "Sign Out" at bounding box center [1400, 154] width 43 height 16
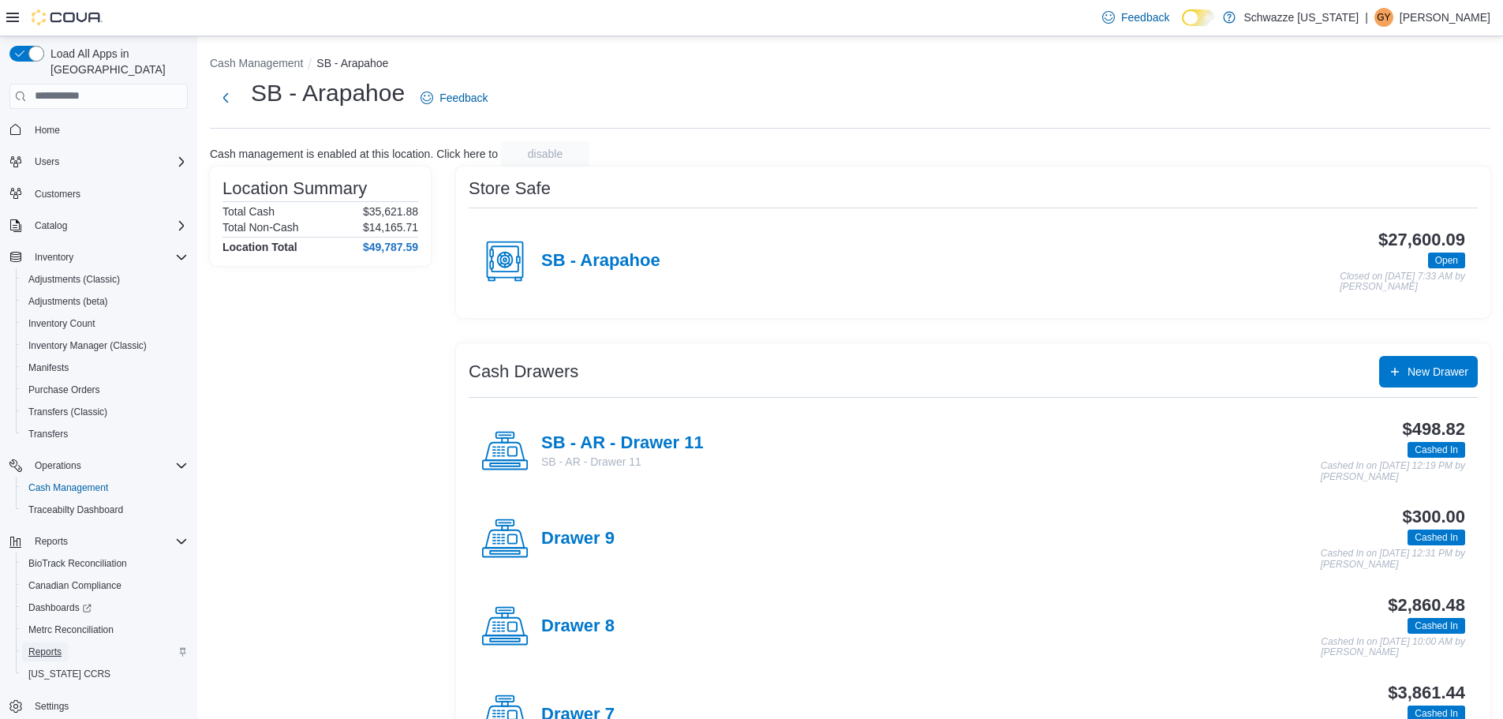
click at [62, 642] on link "Reports" at bounding box center [45, 651] width 46 height 19
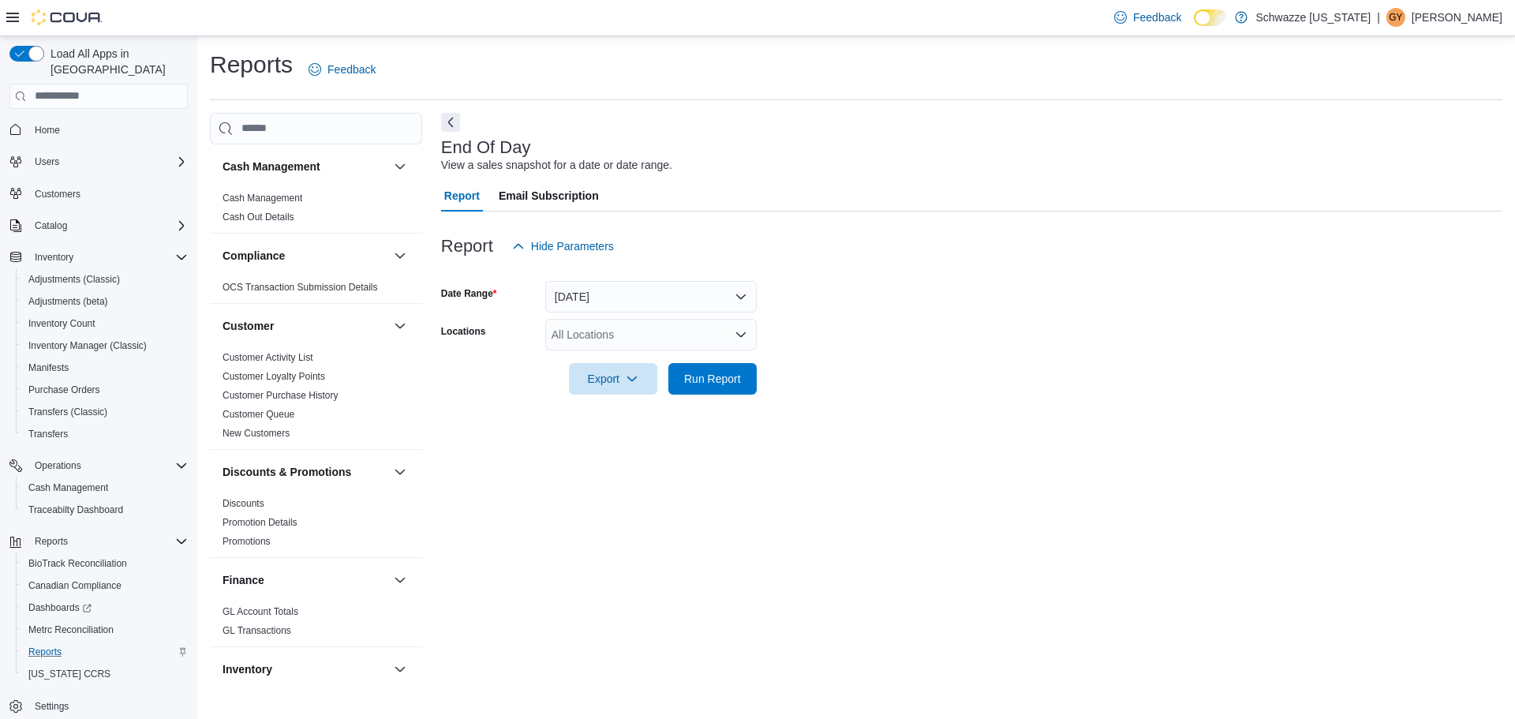
click at [664, 326] on div "All Locations" at bounding box center [651, 335] width 212 height 32
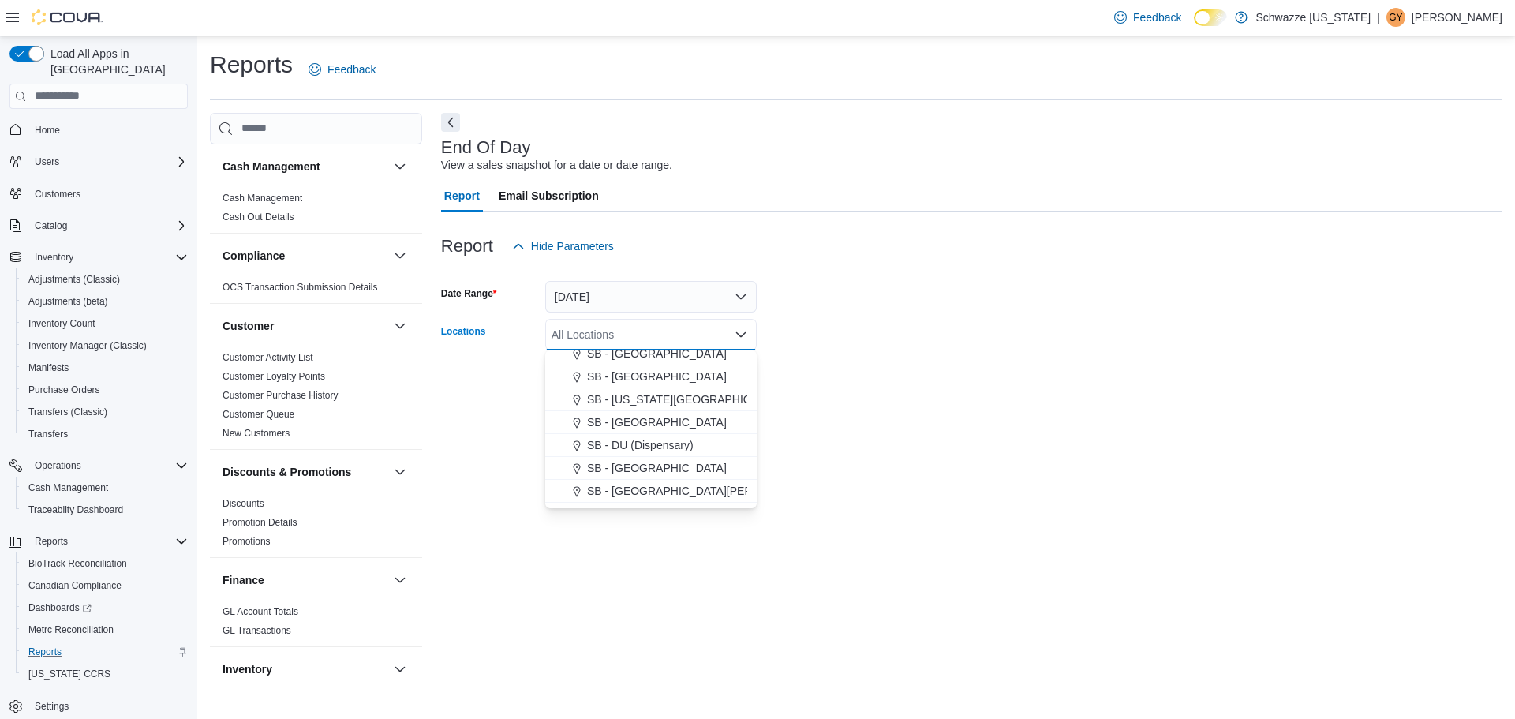
scroll to position [158, 0]
click at [659, 363] on span "SB - Arapahoe" at bounding box center [623, 364] width 72 height 16
click at [747, 346] on div "SB - Arapahoe Combo box. Selected. SB - Arapahoe. Press Backspace to delete SB …" at bounding box center [651, 335] width 212 height 32
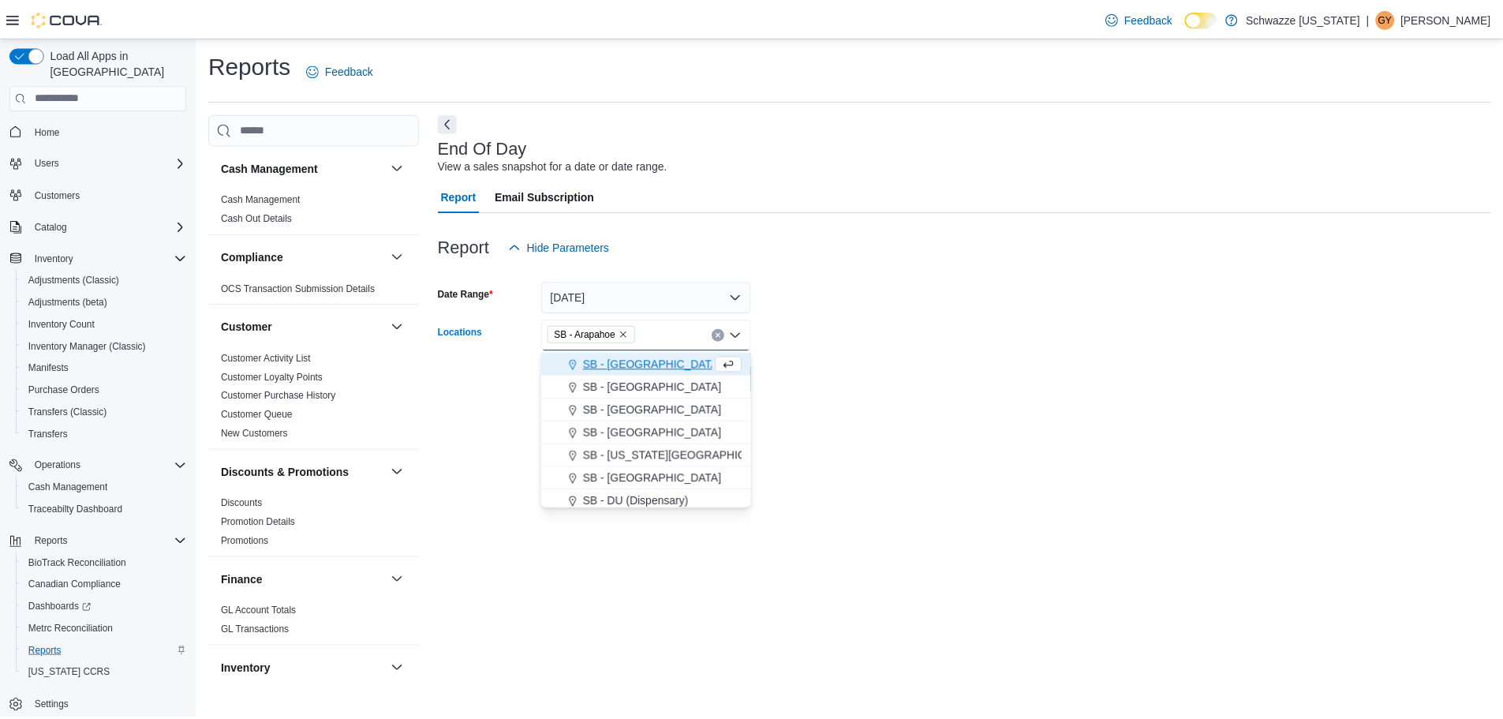
scroll to position [0, 0]
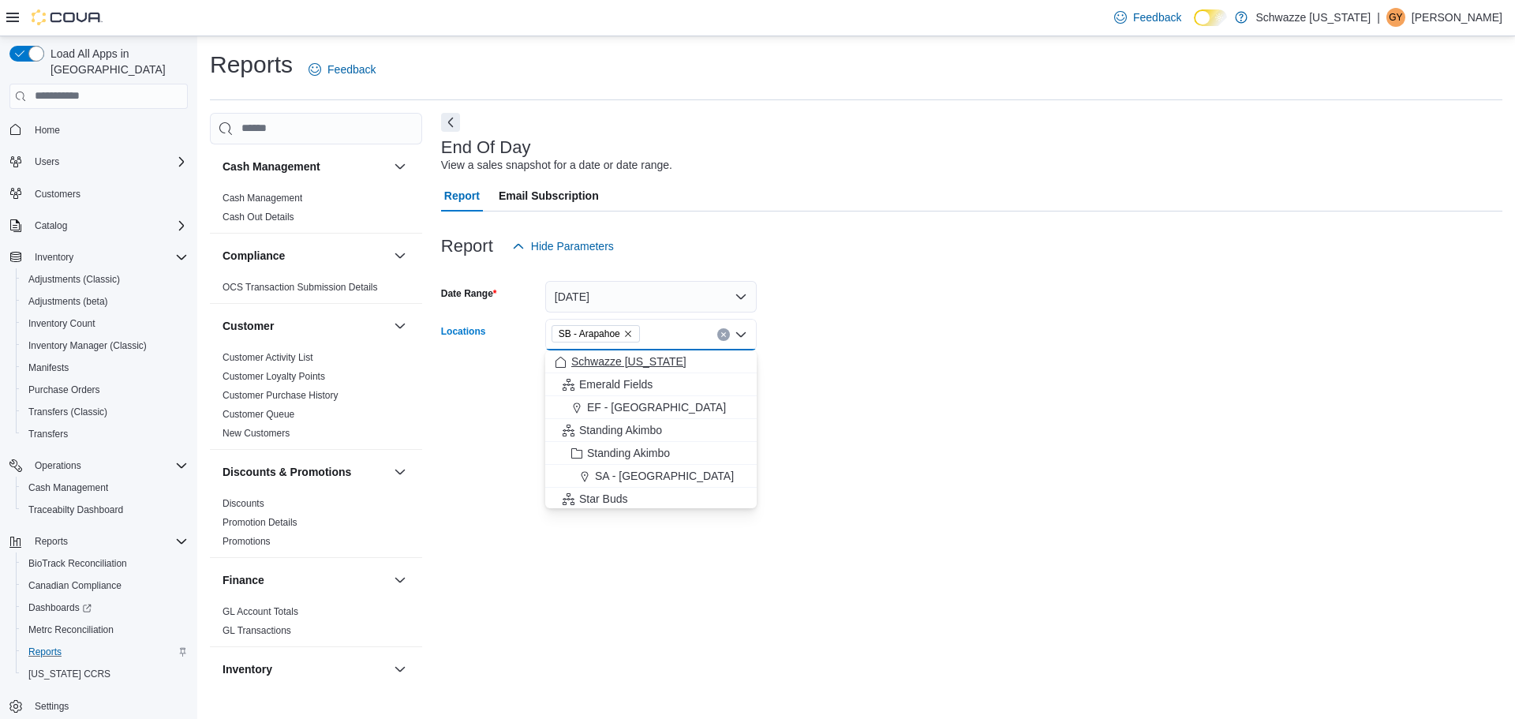
click at [726, 365] on div "Schwazze Colorado" at bounding box center [651, 362] width 193 height 16
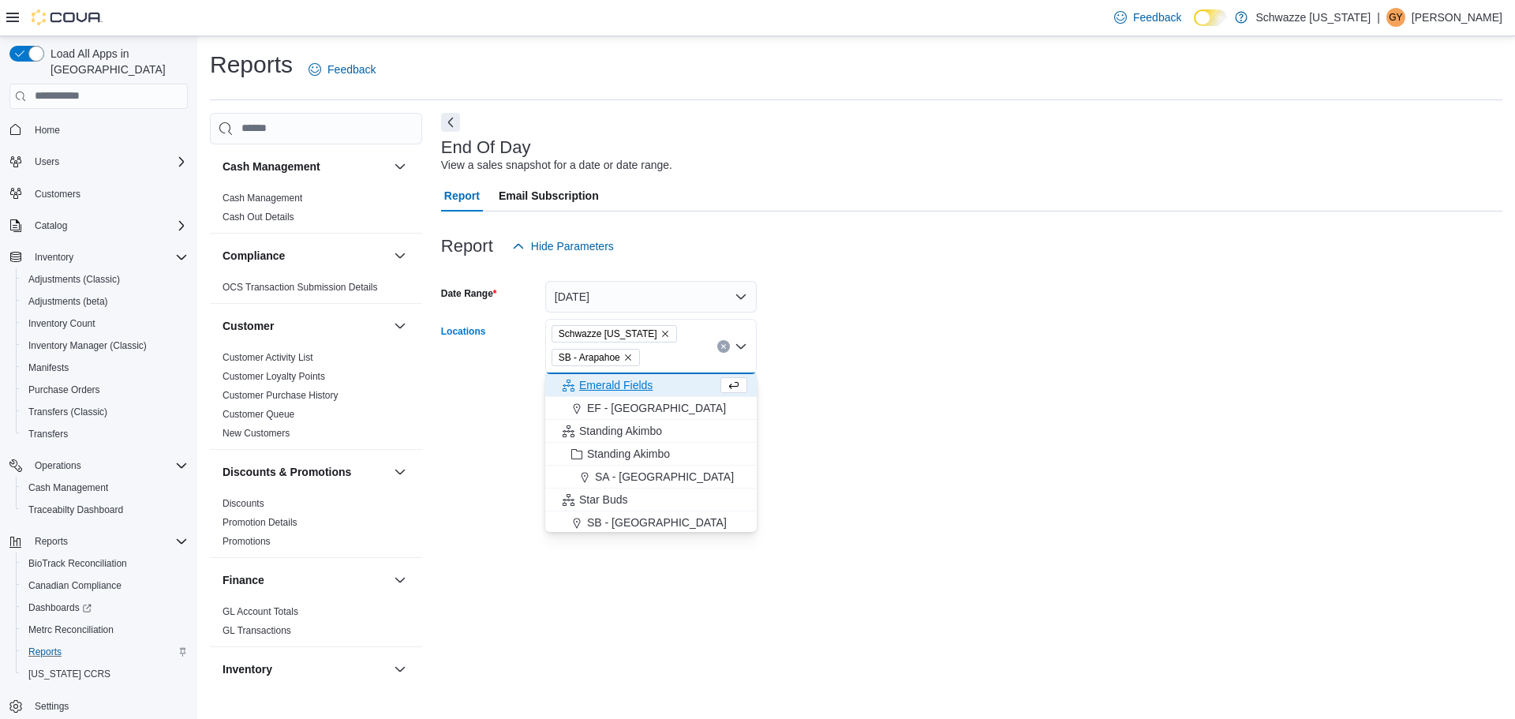
click at [661, 335] on icon "Remove Schwazze Colorado from selection in this group" at bounding box center [665, 333] width 9 height 9
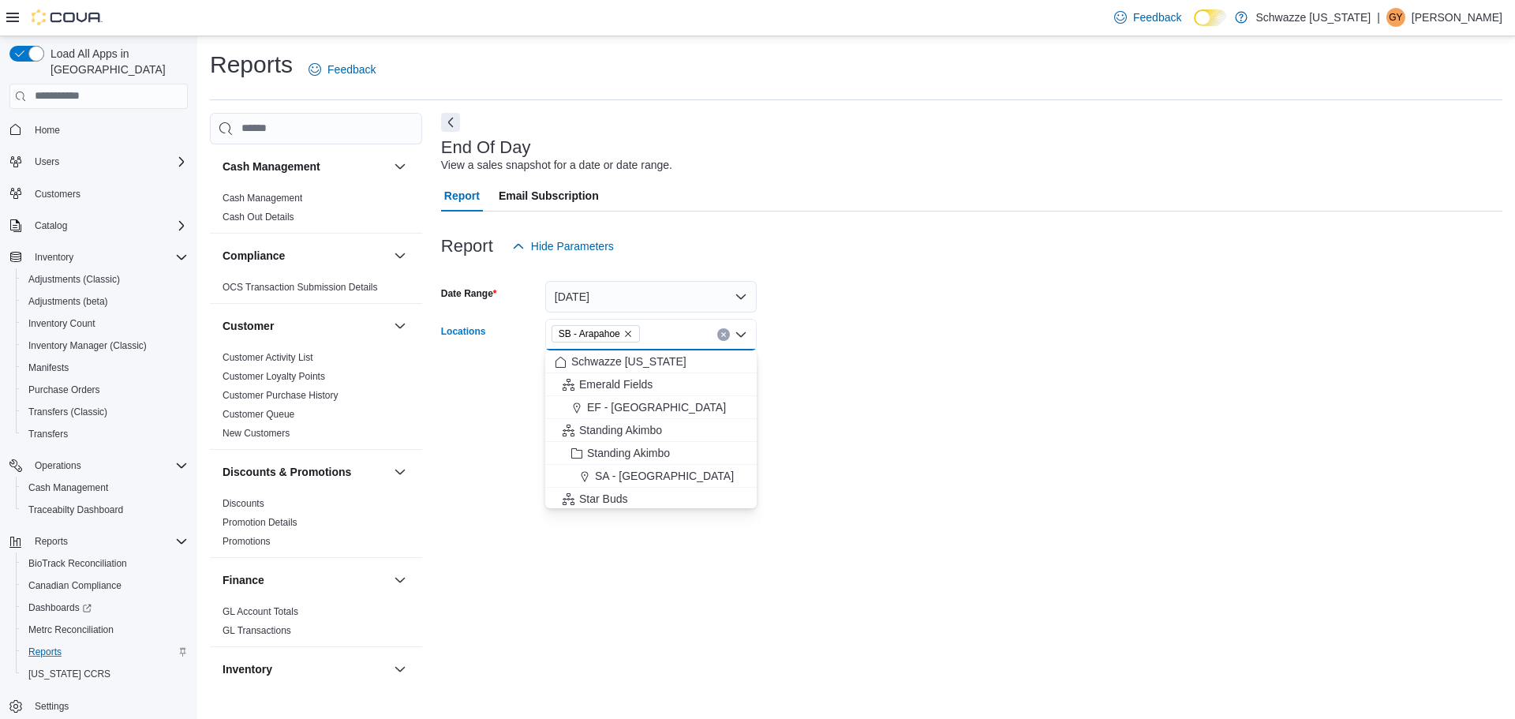
click at [765, 339] on form "Date Range Today Locations SB - Arapahoe Combo box. Selected. SB - Arapahoe. Pr…" at bounding box center [971, 328] width 1061 height 133
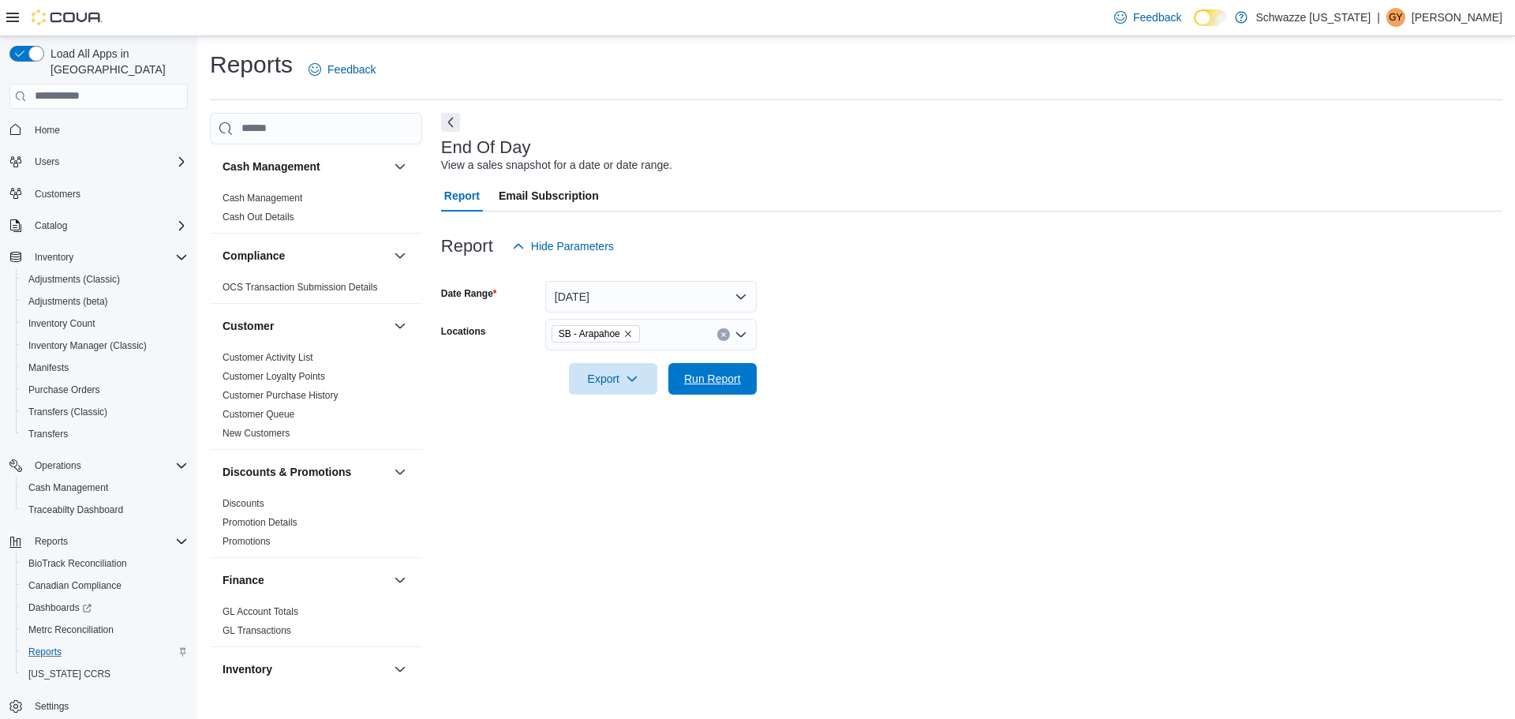
click at [728, 363] on div "Export Run Report" at bounding box center [599, 379] width 316 height 32
click at [730, 381] on span "Run Report" at bounding box center [712, 378] width 57 height 16
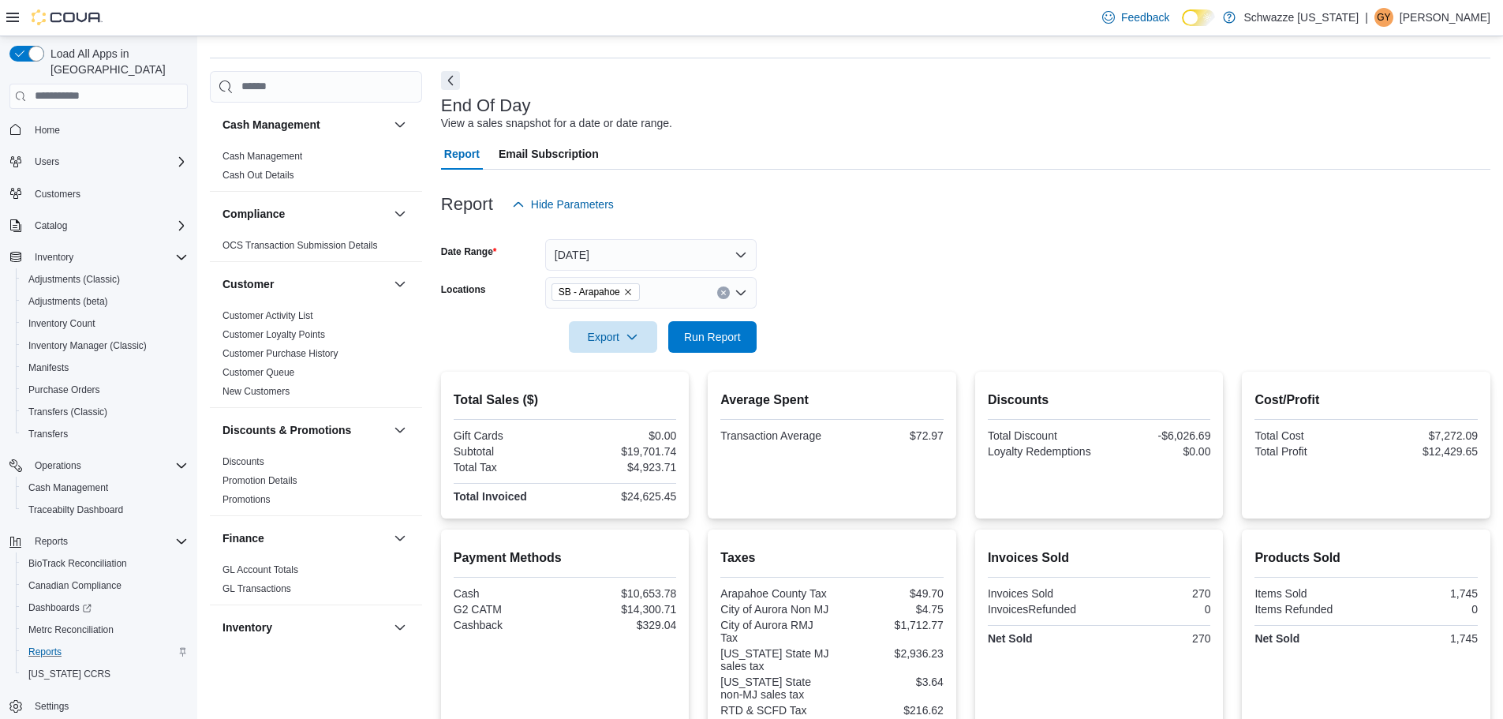
scroll to position [6, 0]
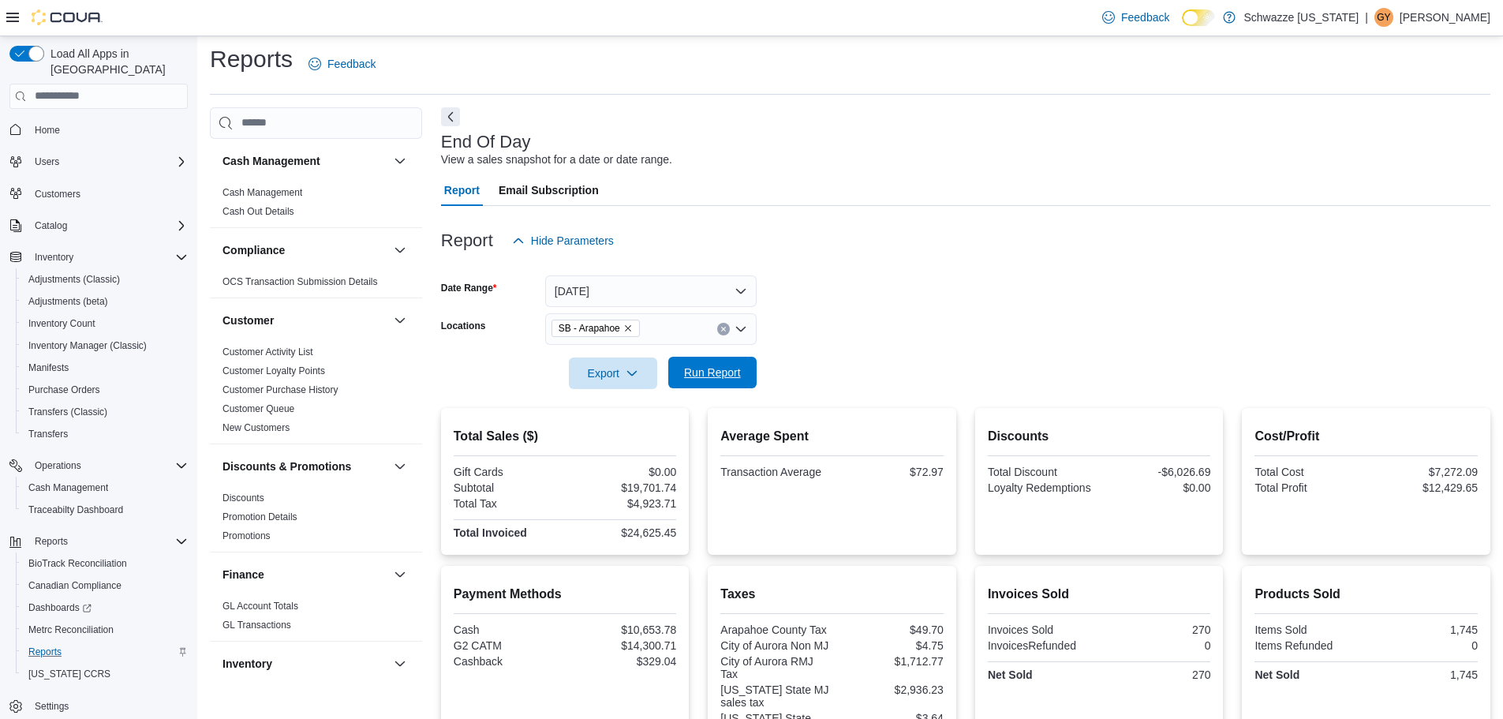
click at [696, 376] on span "Run Report" at bounding box center [712, 373] width 57 height 16
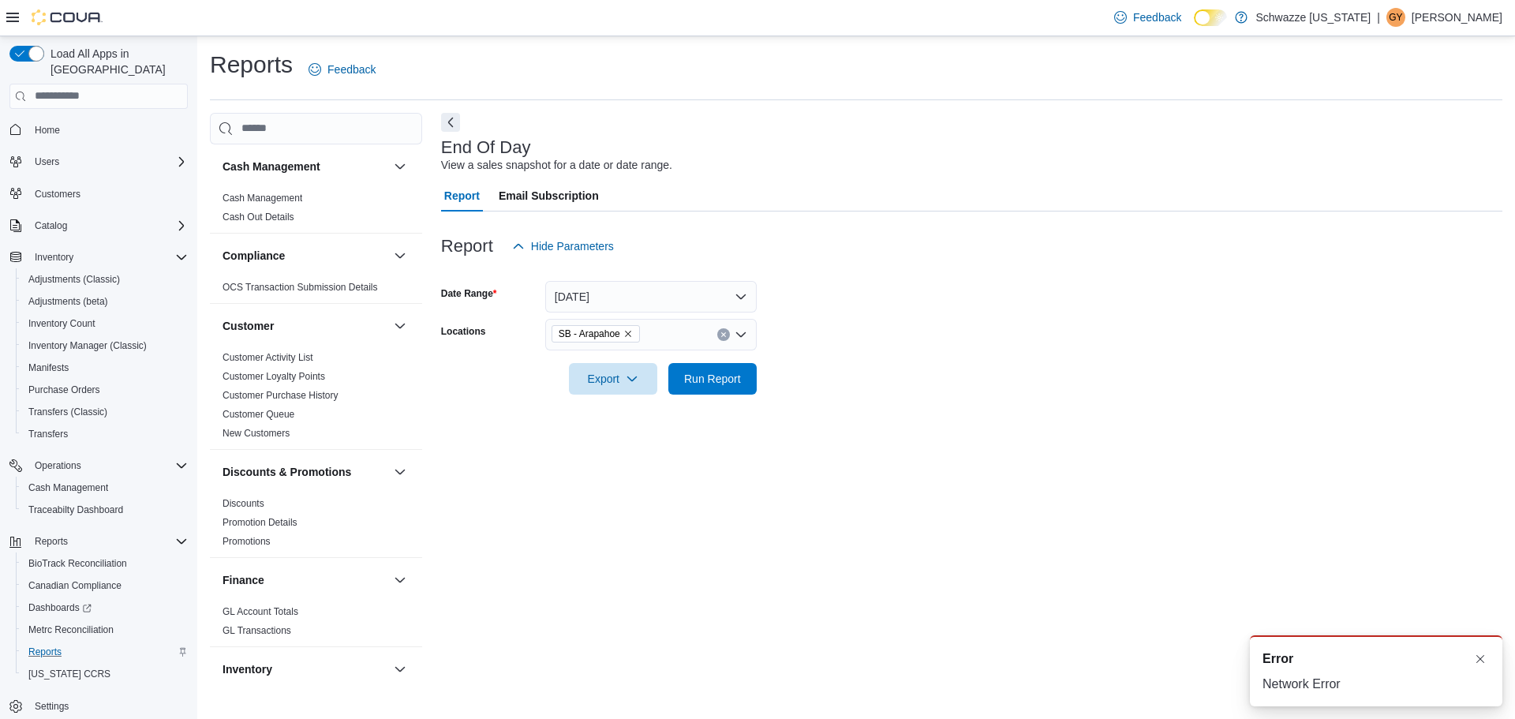
scroll to position [0, 0]
click at [715, 384] on span "Run Report" at bounding box center [712, 378] width 57 height 16
